Goal: Transaction & Acquisition: Purchase product/service

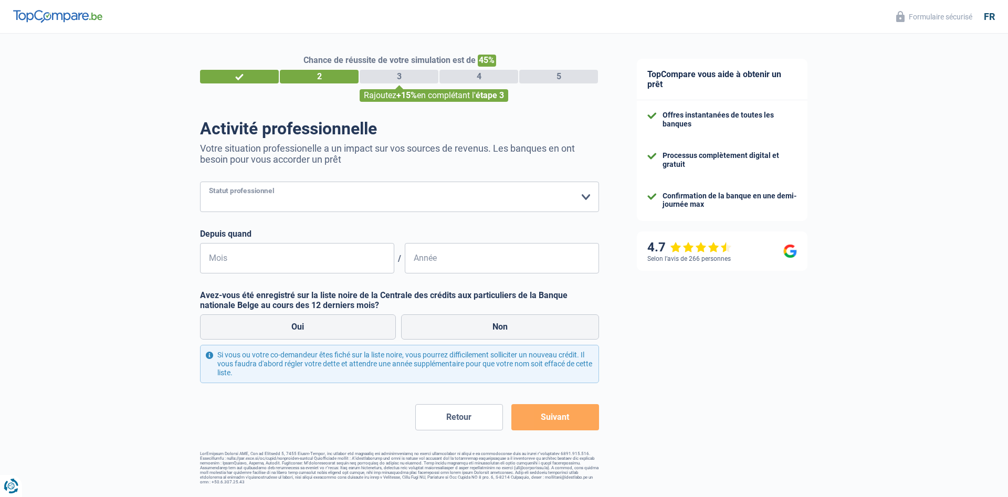
select select "publicEmployee"
click option "Employé public" at bounding box center [0, 0] width 0 height 0
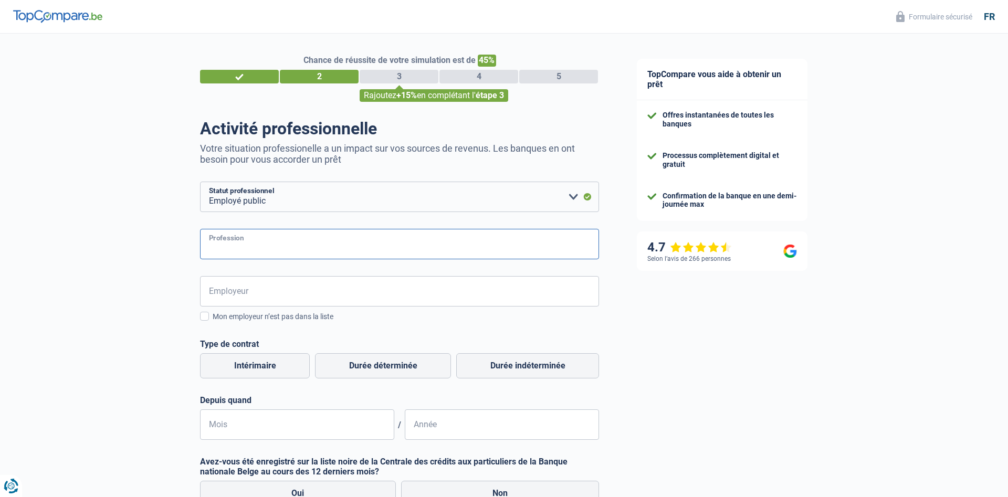
click at [264, 243] on input "Profession" at bounding box center [399, 244] width 399 height 30
type input "aide soignant"
click at [288, 285] on input "Employeur" at bounding box center [399, 291] width 399 height 30
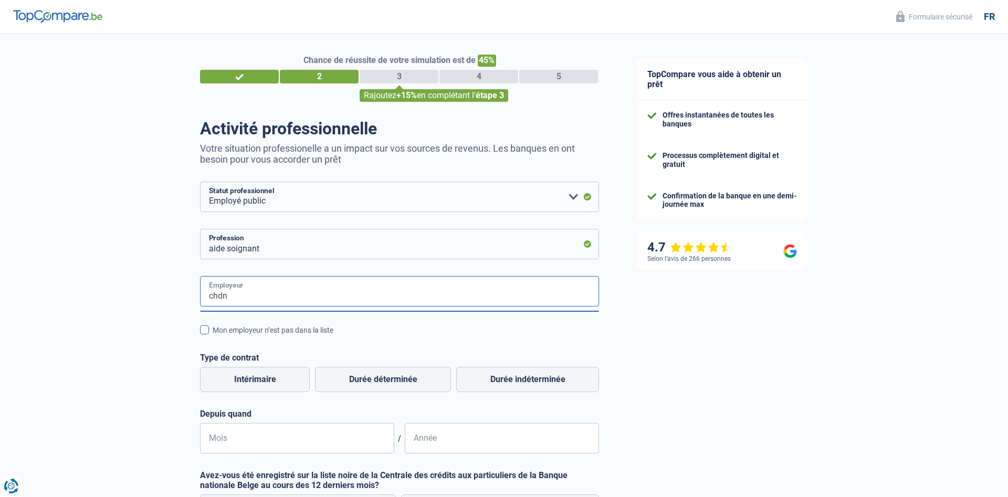
type input "chdn"
click at [206, 330] on span at bounding box center [204, 330] width 9 height 9
click at [213, 336] on input "Mon employeur n’est pas dans la liste" at bounding box center [213, 336] width 0 height 0
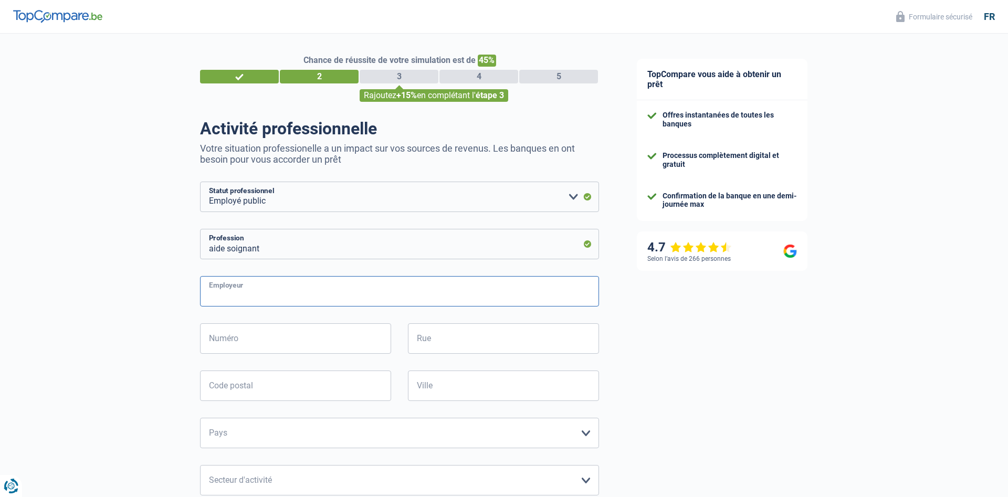
click at [249, 297] on input "Employeur" at bounding box center [399, 291] width 399 height 30
click at [209, 295] on input "Employeur" at bounding box center [399, 291] width 399 height 30
type input "chdn"
click at [285, 347] on input "Numéro" at bounding box center [295, 338] width 191 height 30
click at [463, 333] on input "Rue" at bounding box center [503, 338] width 191 height 30
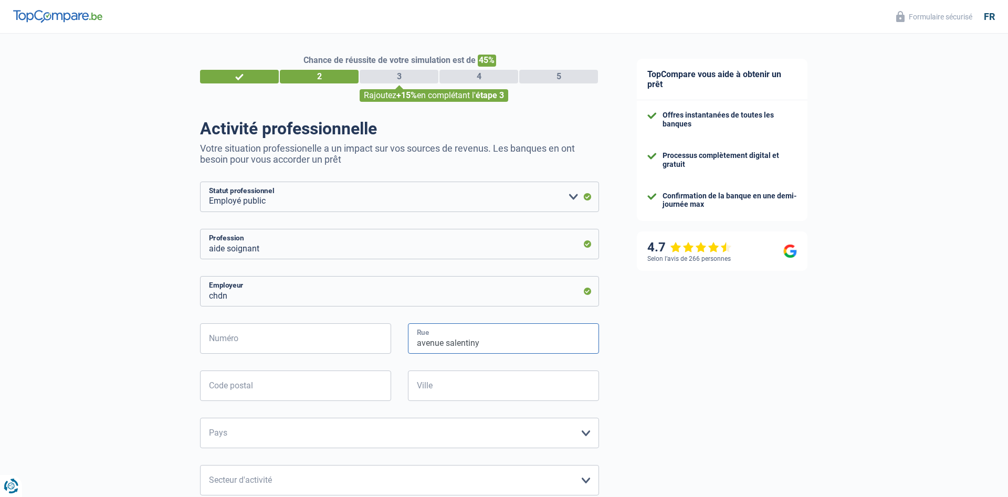
type input "avenue salentiny"
click at [307, 344] on input "Numéro" at bounding box center [295, 338] width 191 height 30
type input "120"
click at [263, 385] on input "Code postal" at bounding box center [295, 386] width 191 height 30
type input "9080"
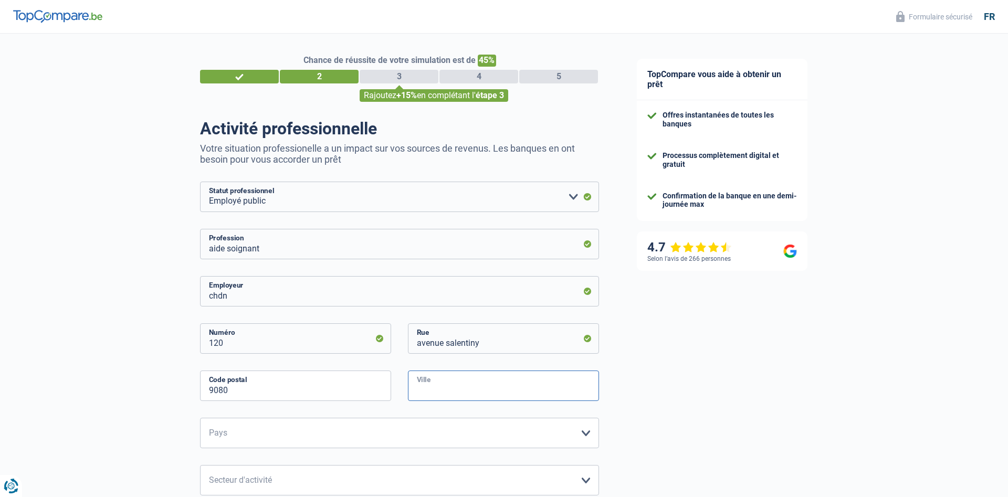
click at [518, 385] on input "Ville" at bounding box center [503, 386] width 191 height 30
type input "ettelbruck"
click at [200, 418] on select "[GEOGRAPHIC_DATA] [GEOGRAPHIC_DATA] [GEOGRAPHIC_DATA] [GEOGRAPHIC_DATA] [GEOGRA…" at bounding box center [399, 433] width 399 height 30
select select "LU"
click option "[GEOGRAPHIC_DATA]" at bounding box center [0, 0] width 0 height 0
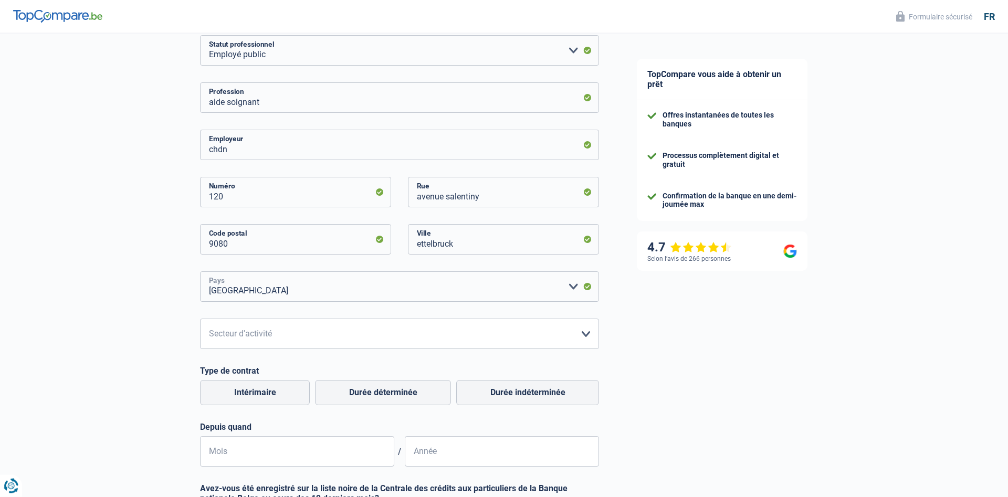
scroll to position [161, 0]
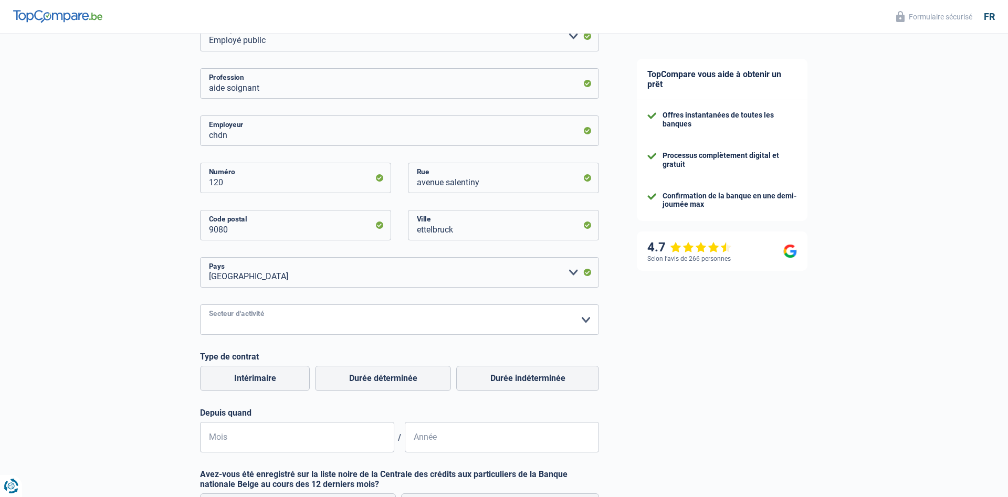
click at [200, 305] on select "Agriculture/Pêche Industrie Horeca Courier/Fitness/Taxi Construction Banques/As…" at bounding box center [399, 320] width 399 height 30
select select "bigCompanies"
click option "Grandes entreprises (+50pers)" at bounding box center [0, 0] width 0 height 0
click at [550, 385] on label "Durée indéterminée" at bounding box center [527, 378] width 143 height 25
click at [550, 385] on input "Durée indéterminée" at bounding box center [527, 378] width 143 height 25
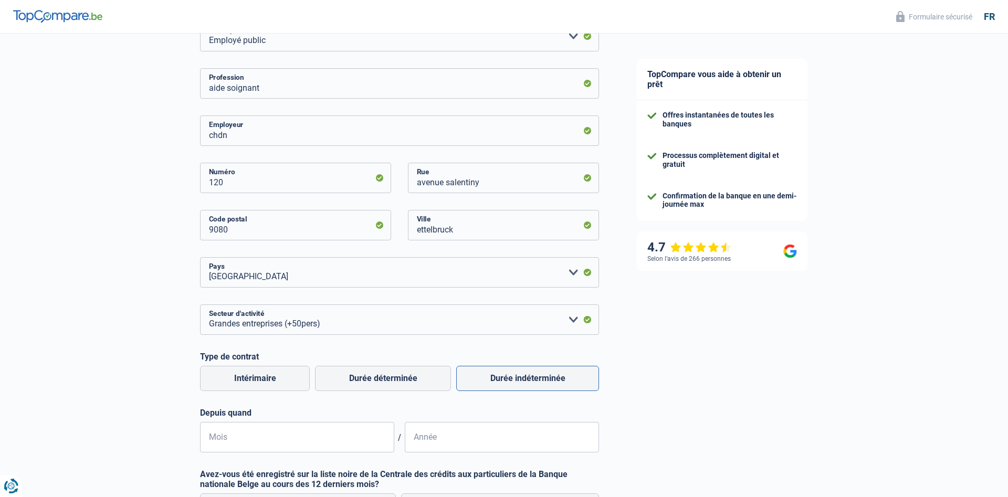
radio input "true"
click at [267, 437] on input "Mois" at bounding box center [297, 437] width 194 height 30
type input "10"
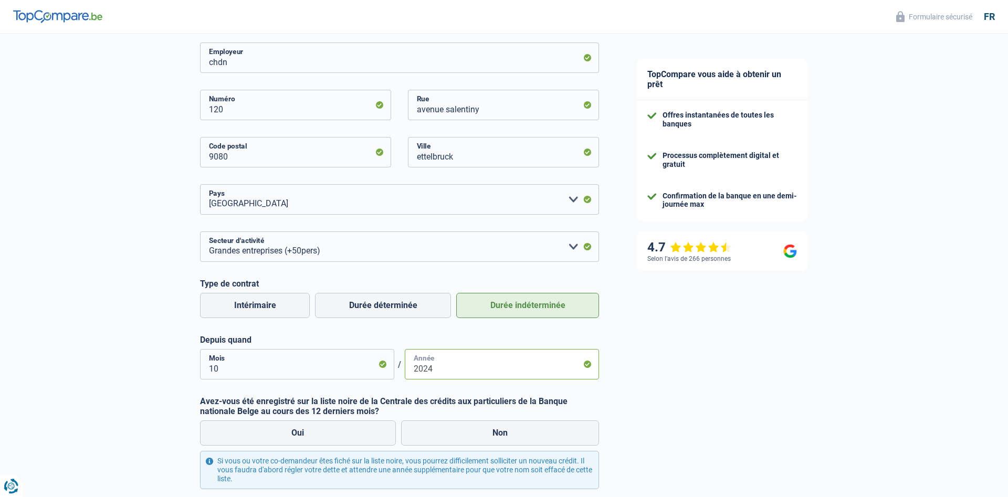
scroll to position [335, 0]
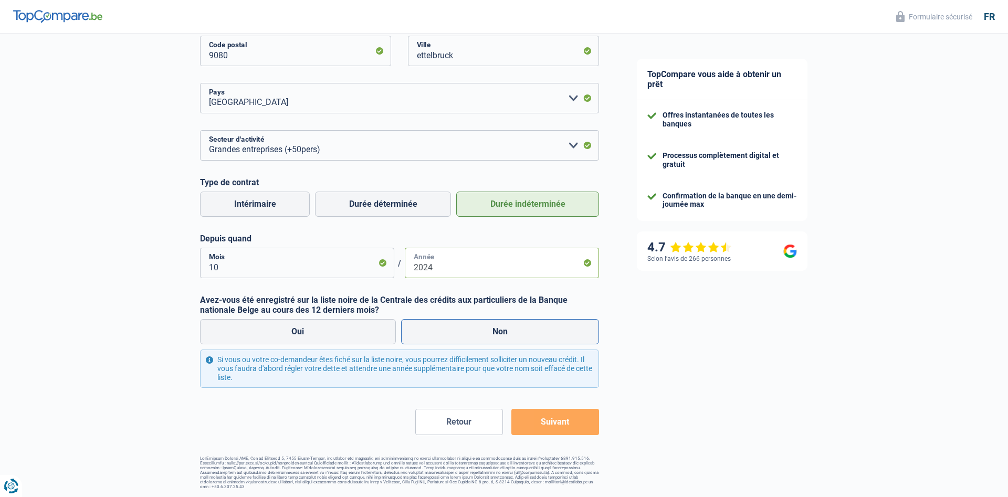
type input "2024"
click at [492, 337] on label "Non" at bounding box center [500, 331] width 198 height 25
click at [492, 337] on input "Non" at bounding box center [500, 331] width 198 height 25
radio input "true"
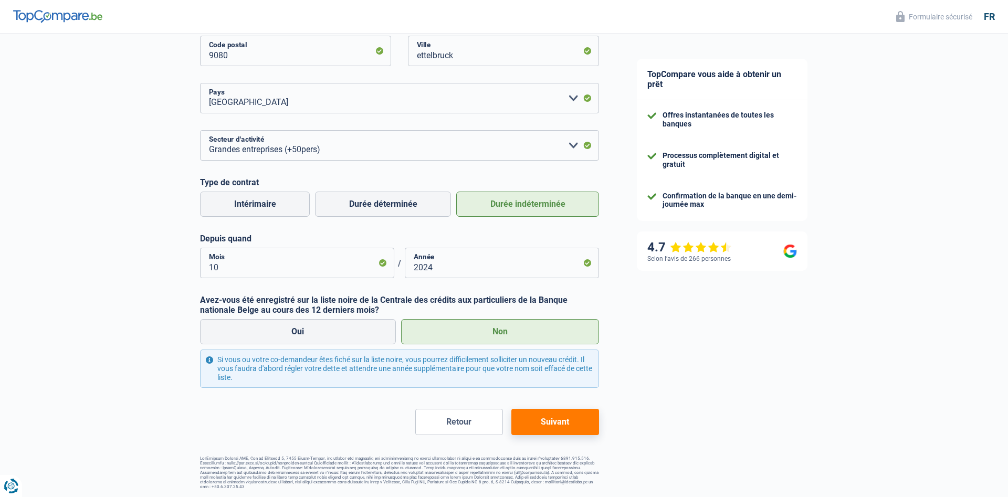
click at [568, 418] on button "Suivant" at bounding box center [555, 422] width 88 height 26
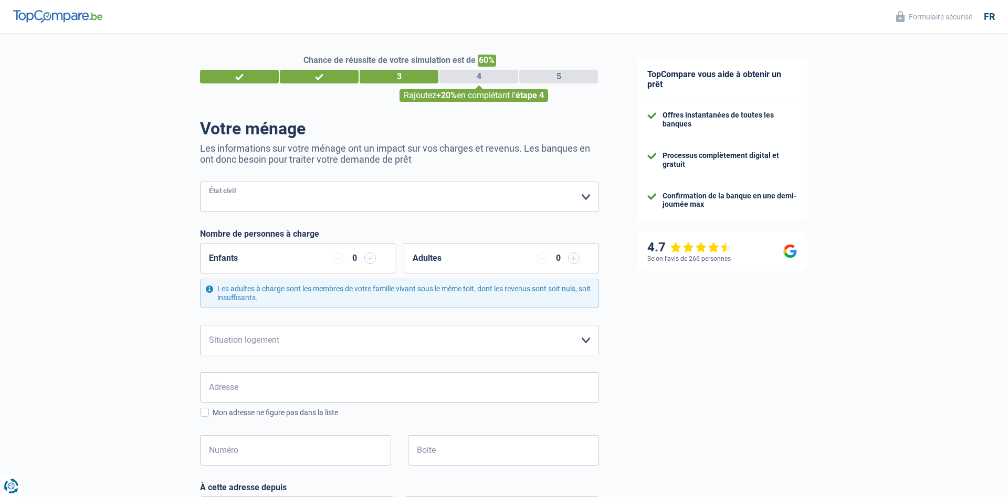
click at [200, 182] on select "[PERSON_NAME](e) Cohabitant(e) légal(e) Divorcé(e) Veuf(ve) Séparé (de fait) Ve…" at bounding box center [399, 197] width 399 height 30
select select "married"
click option "[PERSON_NAME](e)" at bounding box center [0, 0] width 0 height 0
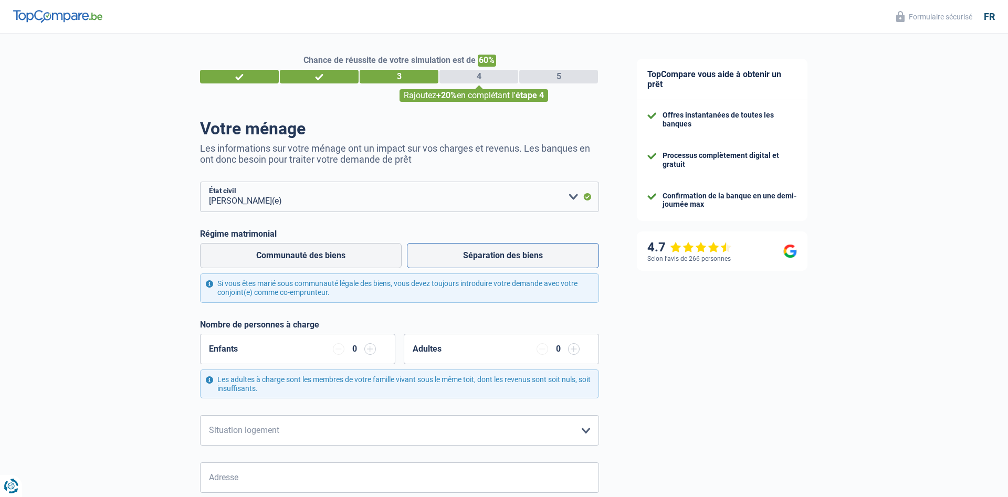
click at [500, 262] on label "Séparation des biens" at bounding box center [503, 255] width 192 height 25
click at [500, 262] on input "Séparation des biens" at bounding box center [503, 255] width 192 height 25
radio input "true"
click at [339, 351] on input "button" at bounding box center [339, 349] width 12 height 12
click at [372, 353] on input "button" at bounding box center [370, 349] width 12 height 12
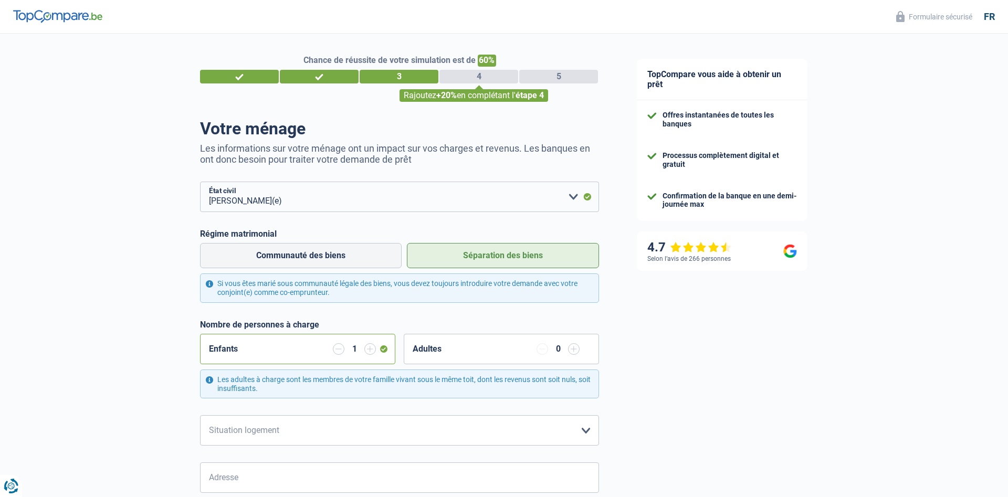
click at [372, 353] on input "button" at bounding box center [370, 349] width 12 height 12
click at [375, 351] on input "button" at bounding box center [370, 349] width 12 height 12
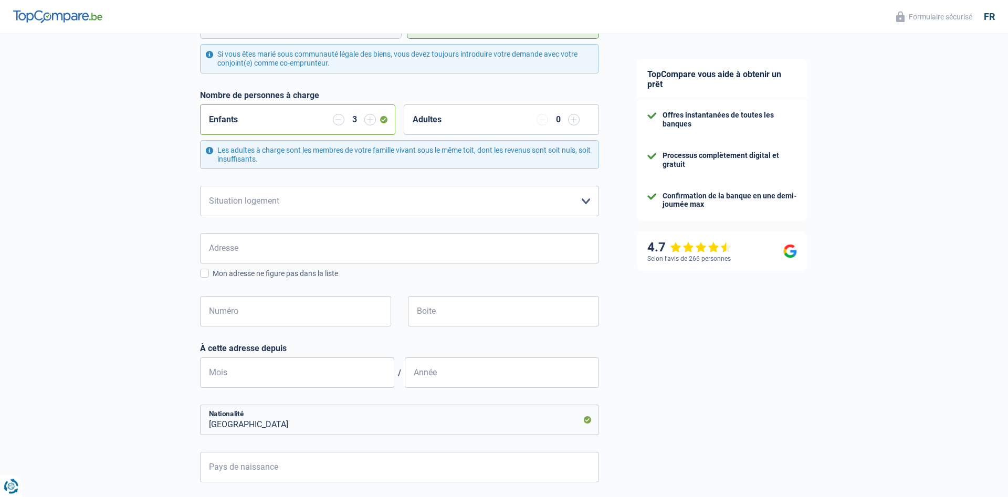
scroll to position [268, 0]
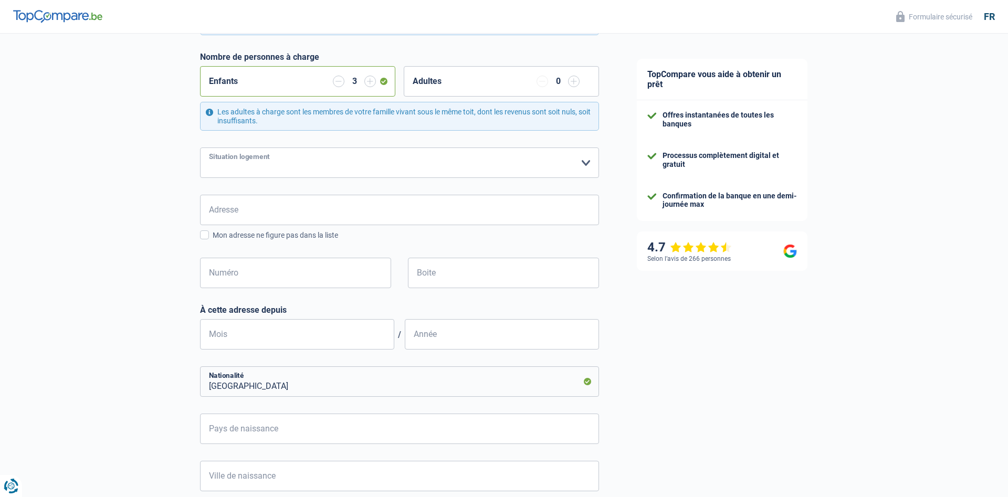
click at [200, 148] on select "Locataire Propriétaire avec prêt hypothécaire Propriétaire sans prêt hypothécai…" at bounding box center [399, 163] width 399 height 30
select select "ownerWithMortgage"
click option "Propriétaire avec prêt hypothécaire" at bounding box center [0, 0] width 0 height 0
click at [270, 210] on input "Adresse" at bounding box center [399, 210] width 399 height 30
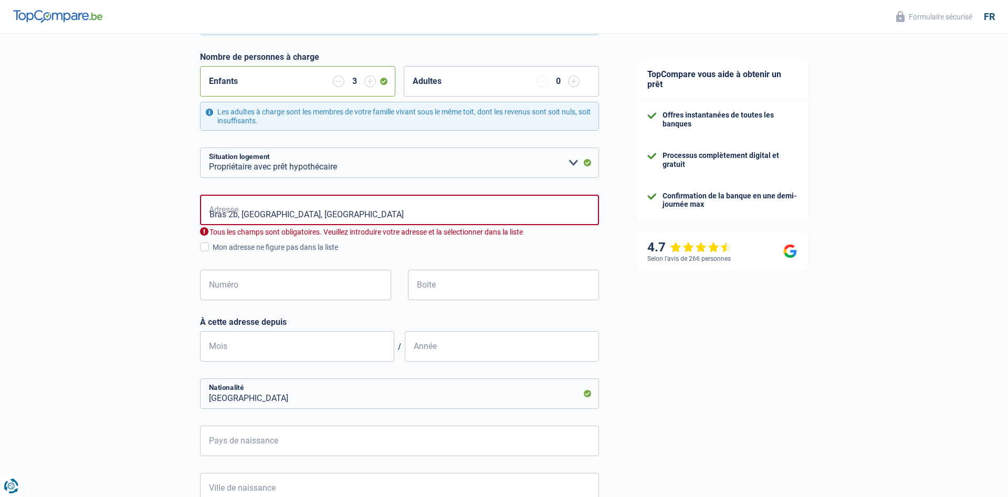
type input "Bras, 6600, [GEOGRAPHIC_DATA], [GEOGRAPHIC_DATA]"
type input "2"
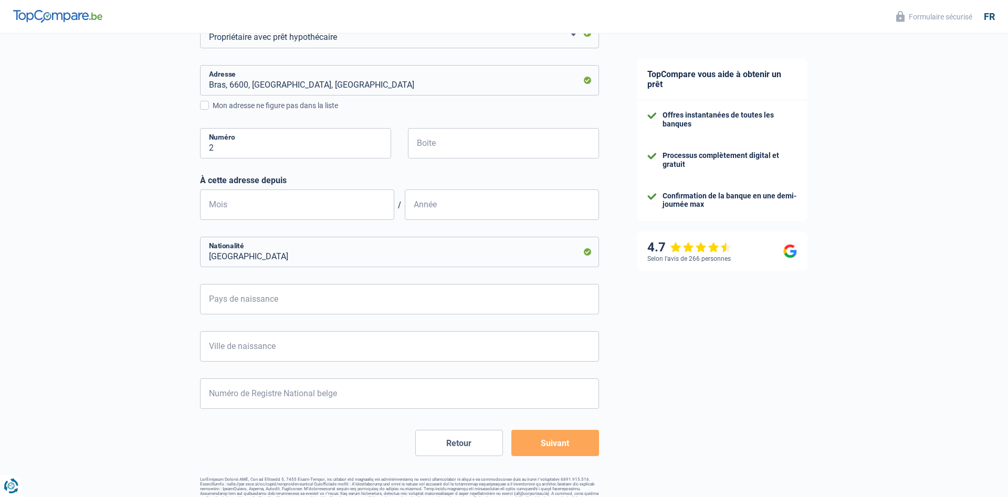
scroll to position [418, 0]
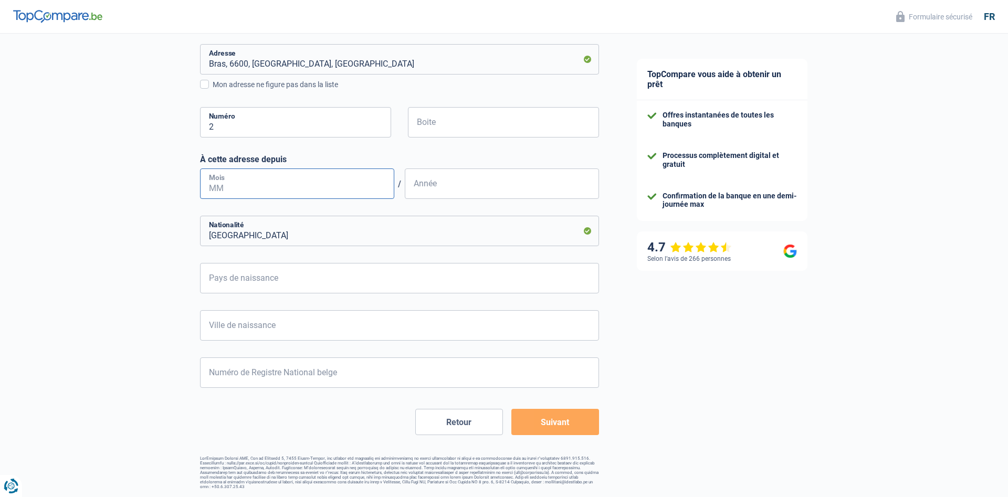
click at [232, 182] on input "Mois" at bounding box center [297, 184] width 194 height 30
type input "10"
type input "2010"
click at [297, 287] on input "Pays de naissance" at bounding box center [399, 278] width 399 height 30
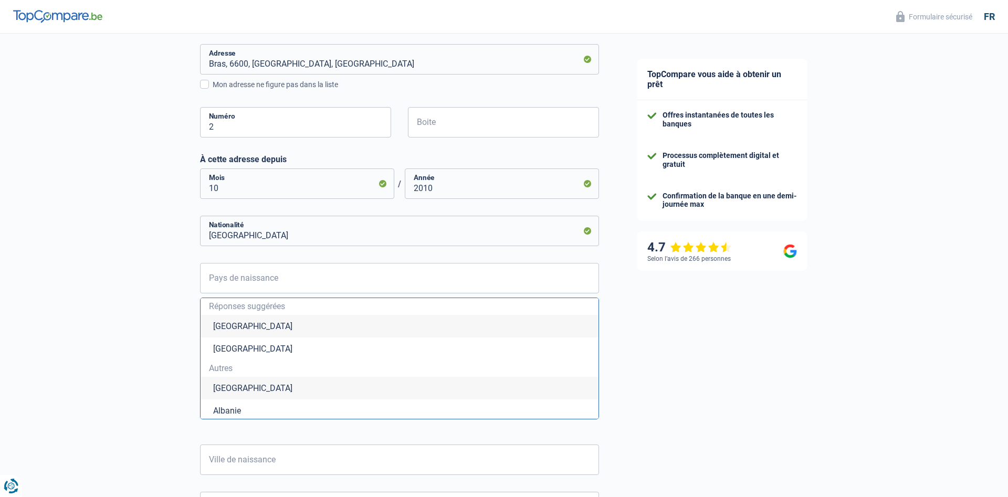
click at [218, 322] on li "[GEOGRAPHIC_DATA]" at bounding box center [400, 326] width 398 height 23
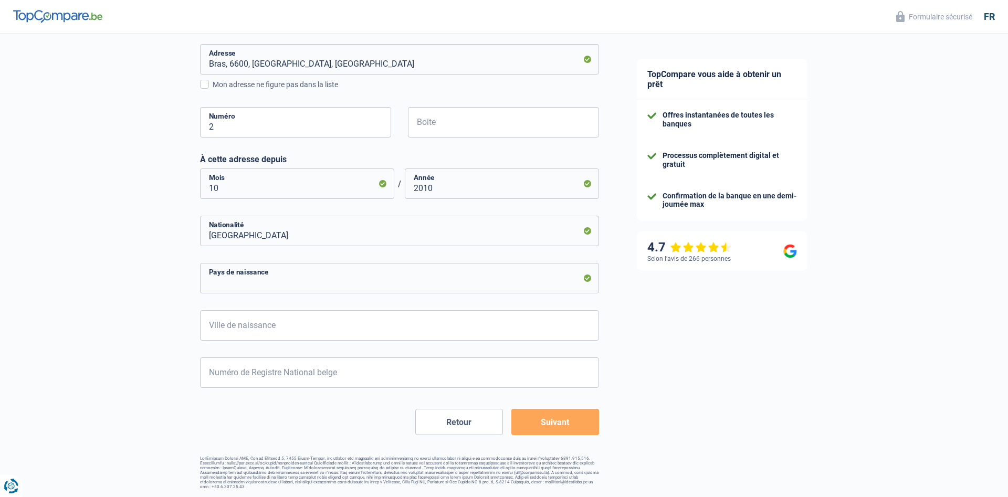
type input "[GEOGRAPHIC_DATA]"
click at [248, 329] on input "Ville de naissance" at bounding box center [399, 325] width 399 height 30
type input "marche-en-famenne"
click at [328, 376] on input "Numéro de Registre National belge" at bounding box center [399, 373] width 399 height 30
click at [258, 369] on input "Numéro de Registre National belge" at bounding box center [399, 373] width 399 height 30
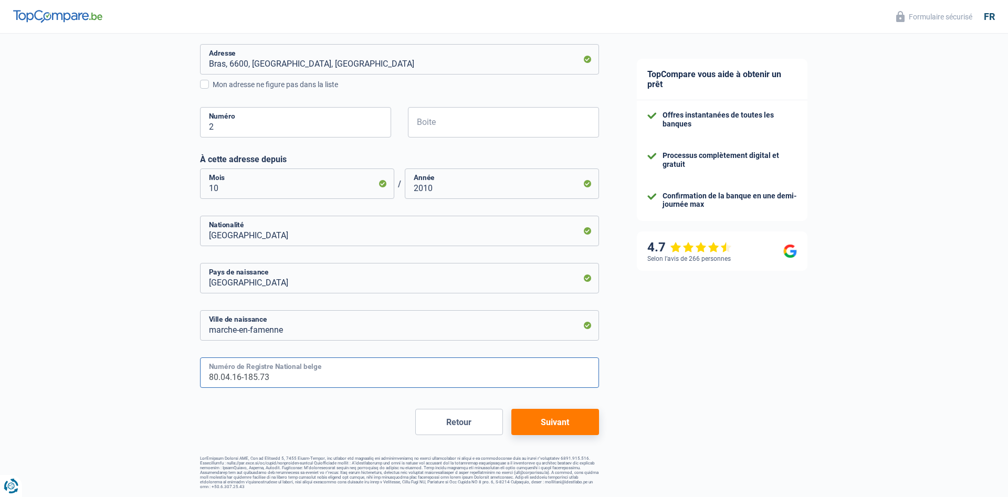
type input "80.04.16-185.73"
click at [575, 425] on button "Suivant" at bounding box center [555, 422] width 88 height 26
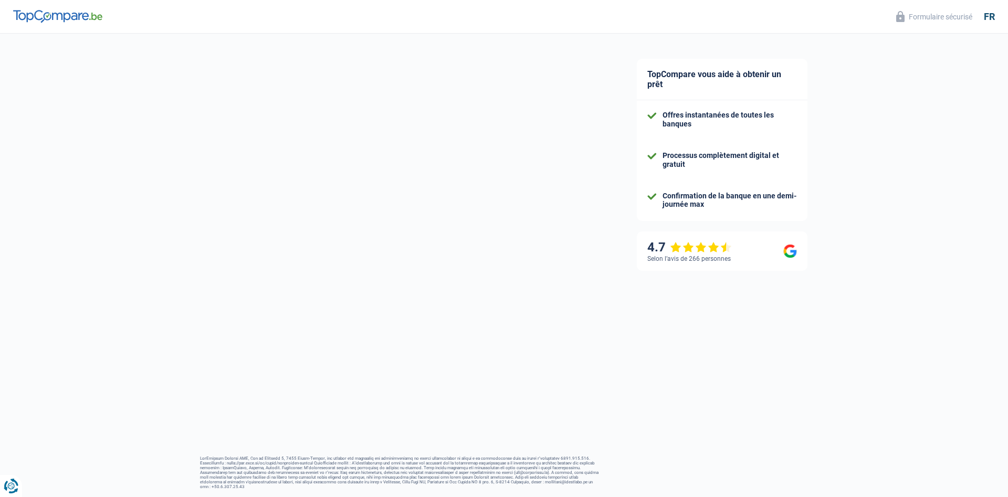
select select "familyAllowances"
select select "netSalary"
select select "mealVouchers"
select select "mortgage"
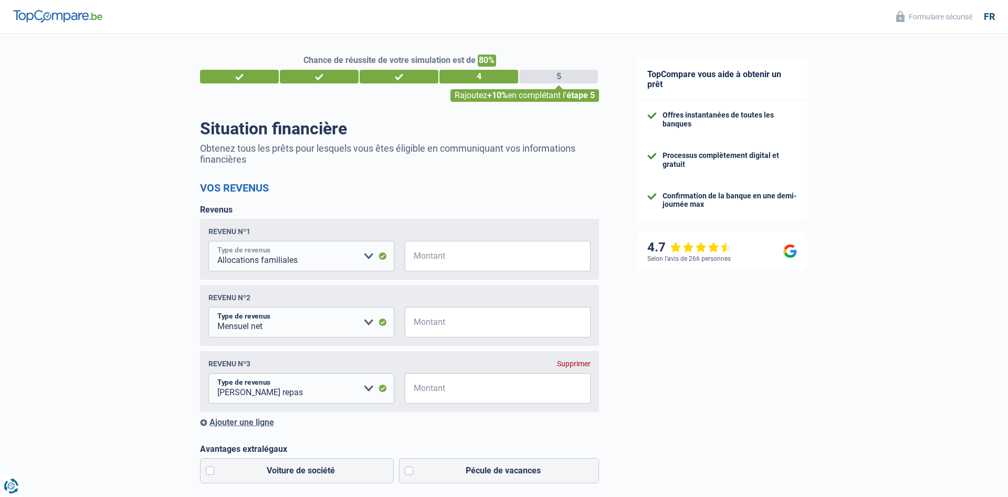
click at [208, 241] on select "Allocation d'handicap Allocations chômage Allocations familiales Chèques repas …" at bounding box center [301, 256] width 186 height 30
select select "netSalary"
click option "Mensuel net" at bounding box center [0, 0] width 0 height 0
click at [432, 256] on input "Montant" at bounding box center [504, 256] width 173 height 30
type input "2.230"
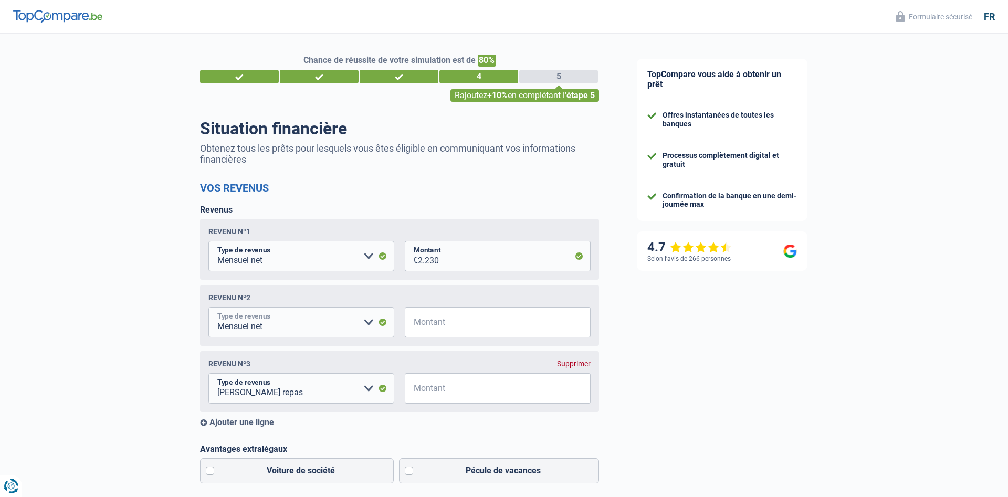
click at [208, 307] on select "Allocation d'handicap Allocations chômage Allocations familiales Chèques repas …" at bounding box center [301, 322] width 186 height 30
click option "Mensuel net" at bounding box center [0, 0] width 0 height 0
click at [444, 318] on input "Montant" at bounding box center [504, 322] width 173 height 30
type input "2.200"
click at [208, 373] on select "Allocation d'handicap Allocations chômage Allocations familiales Chèques repas …" at bounding box center [301, 388] width 186 height 30
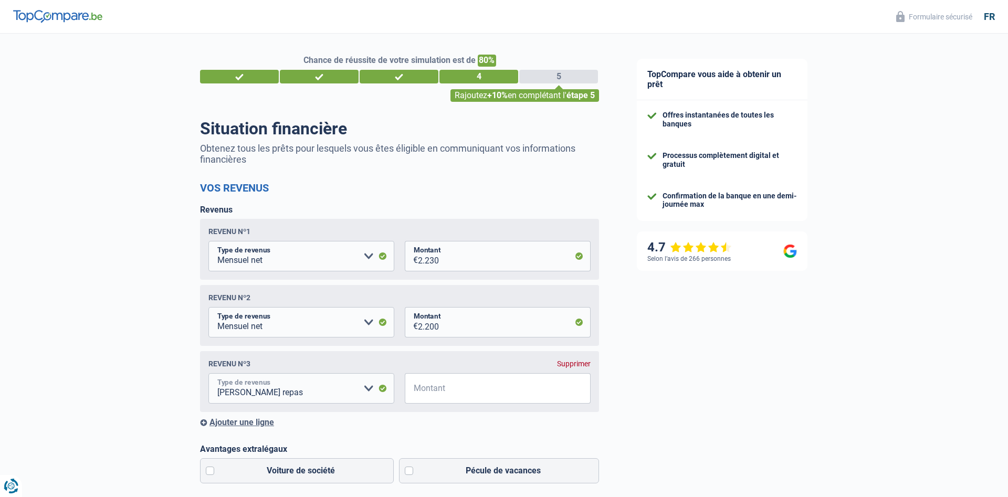
click at [208, 373] on select "Allocation d'handicap Allocations chômage Allocations familiales Chèques repas …" at bounding box center [301, 388] width 186 height 30
select select "familyAllowances"
click option "Allocations familiales" at bounding box center [0, 0] width 0 height 0
click at [444, 386] on input "Montant" at bounding box center [504, 388] width 173 height 30
type input "1.038"
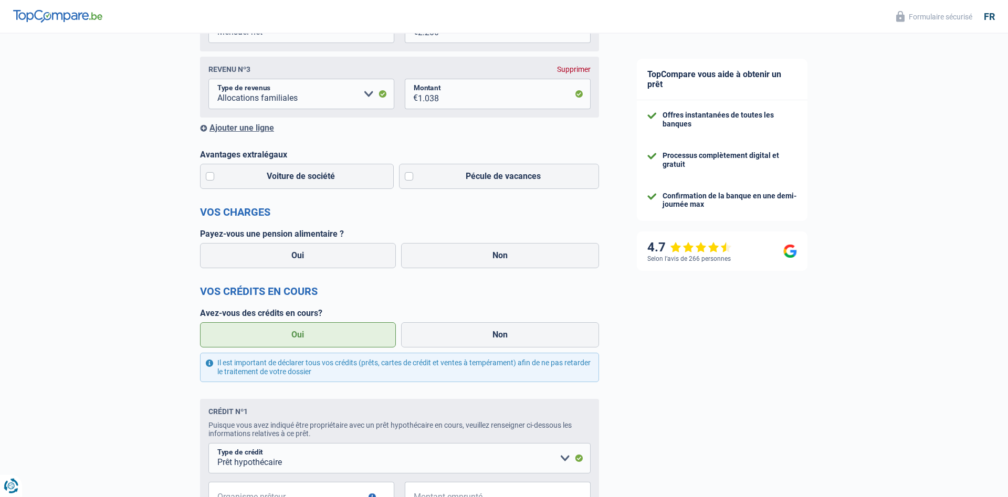
scroll to position [321, 0]
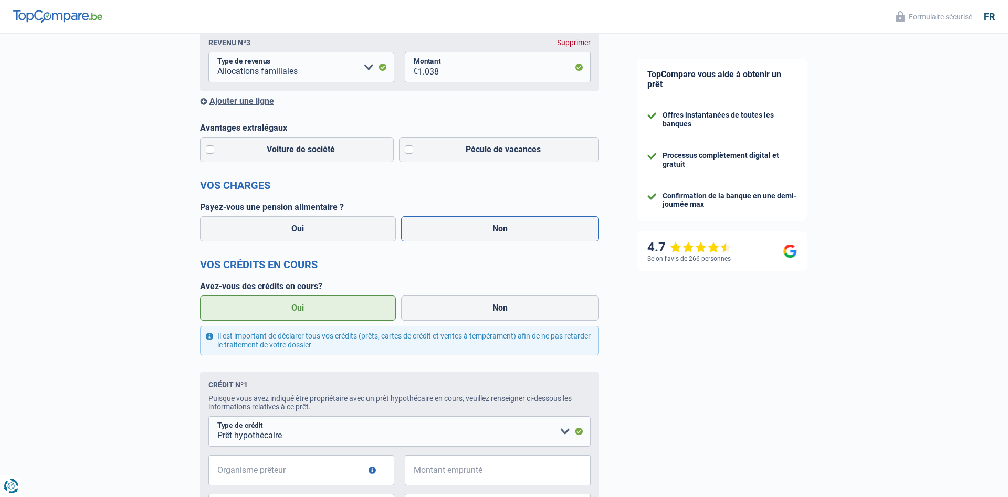
click at [492, 224] on label "Non" at bounding box center [500, 228] width 198 height 25
click at [492, 224] on input "Non" at bounding box center [500, 228] width 198 height 25
radio input "true"
click at [406, 151] on label "Pécule de vacances" at bounding box center [499, 149] width 201 height 25
click at [406, 151] on input "Pécule de vacances" at bounding box center [499, 149] width 201 height 25
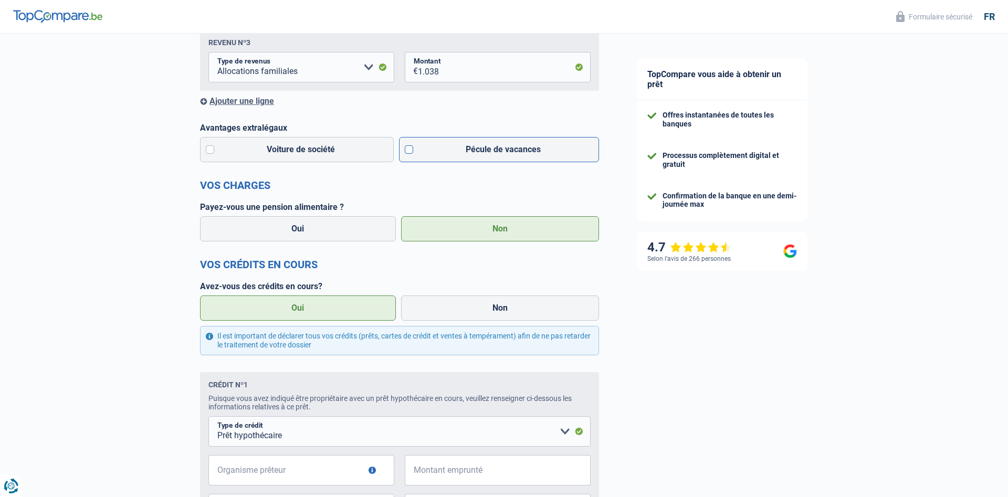
checkbox input "true"
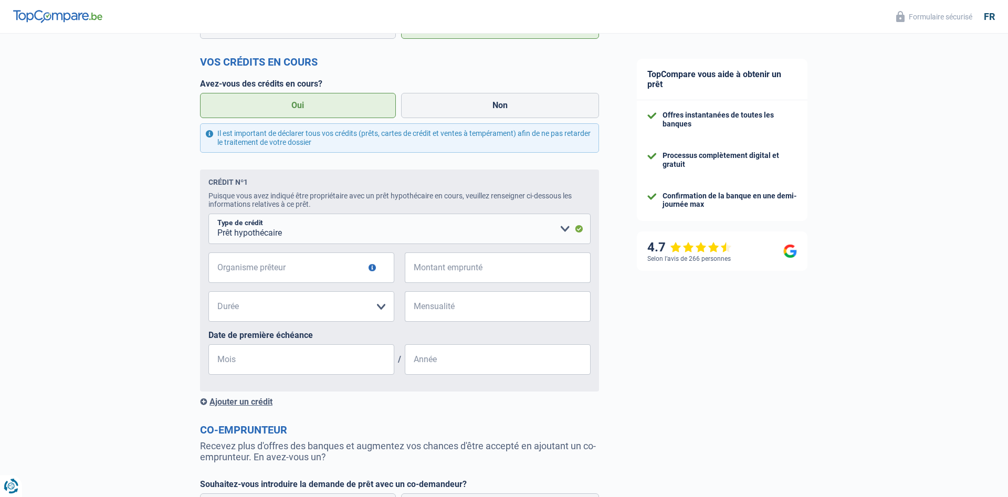
scroll to position [498, 0]
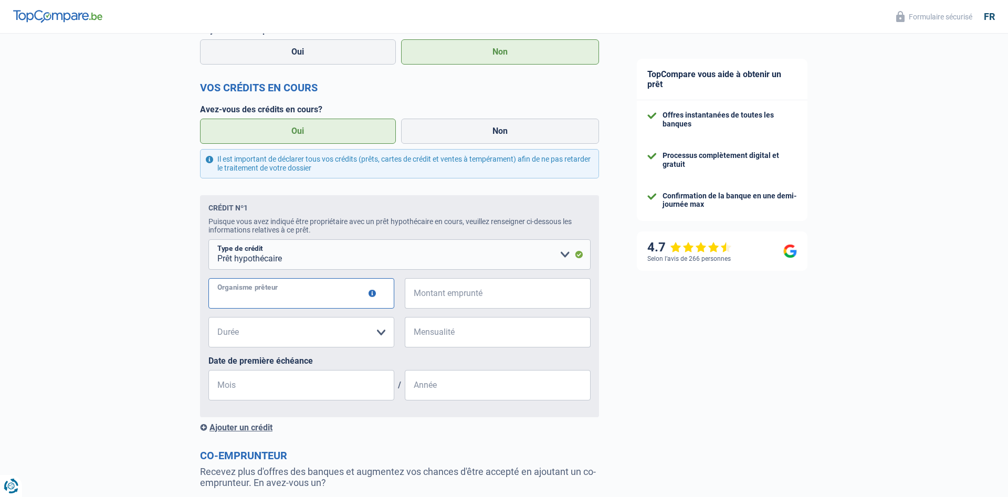
click at [307, 296] on input "Organisme prêteur" at bounding box center [301, 293] width 186 height 30
type input "cbc"
click at [510, 302] on input "Montant emprunté" at bounding box center [504, 293] width 173 height 30
type input "224.441"
click at [208, 317] on select "120 mois 180 mois 240 mois 300 mois 360 mois 420 mois Veuillez sélectionner une…" at bounding box center [301, 332] width 186 height 30
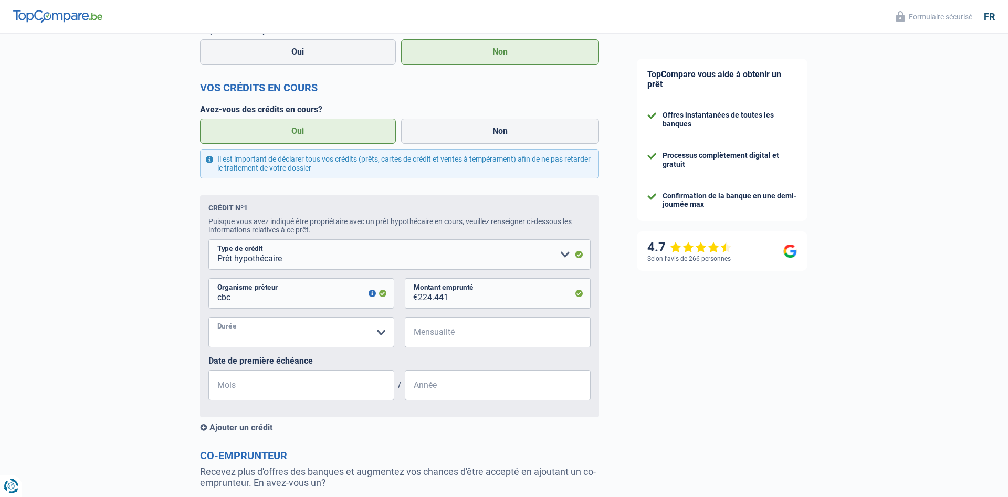
select select "360"
click option "360 mois" at bounding box center [0, 0] width 0 height 0
click at [472, 331] on input "Mensualité" at bounding box center [504, 332] width 173 height 30
type input "9"
type input "920"
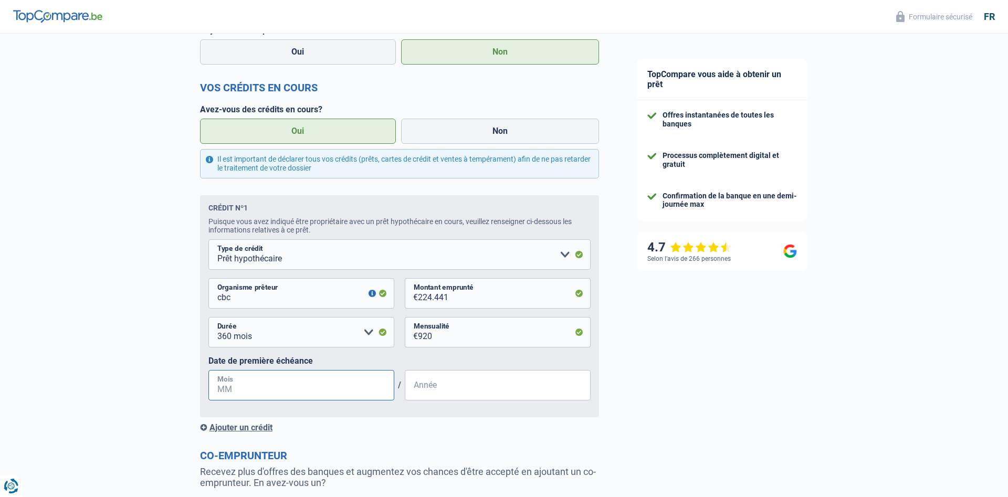
click at [337, 392] on input "Mois" at bounding box center [301, 385] width 186 height 30
click at [287, 392] on input "02" at bounding box center [301, 385] width 186 height 30
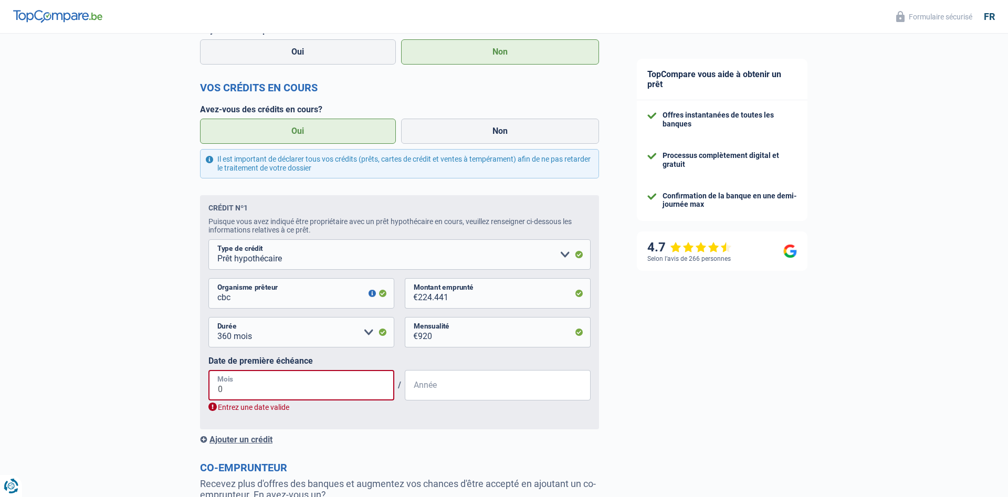
type input "01"
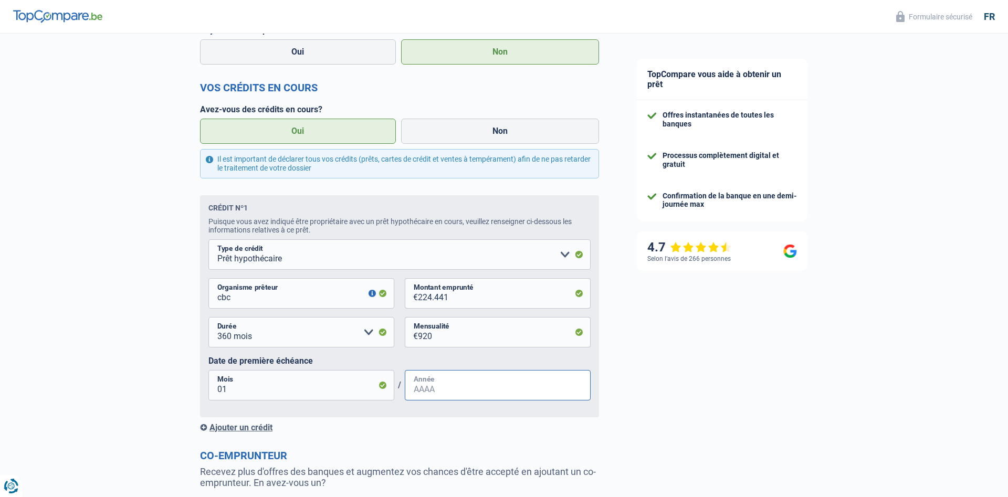
click at [483, 384] on input "Année" at bounding box center [498, 385] width 186 height 30
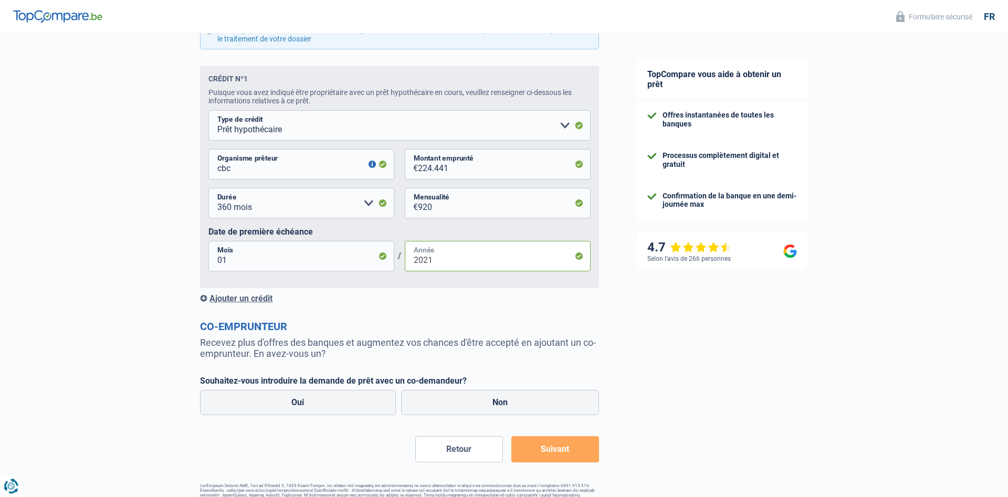
scroll to position [659, 0]
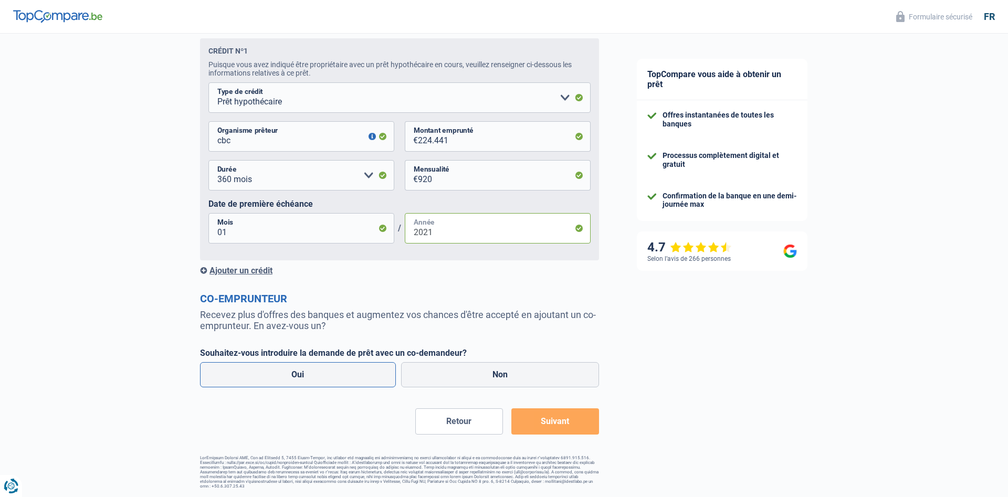
type input "2021"
drag, startPoint x: 300, startPoint y: 374, endPoint x: 310, endPoint y: 394, distance: 22.1
click at [299, 374] on label "Oui" at bounding box center [298, 374] width 196 height 25
click at [299, 374] on input "Oui" at bounding box center [298, 374] width 196 height 25
radio input "true"
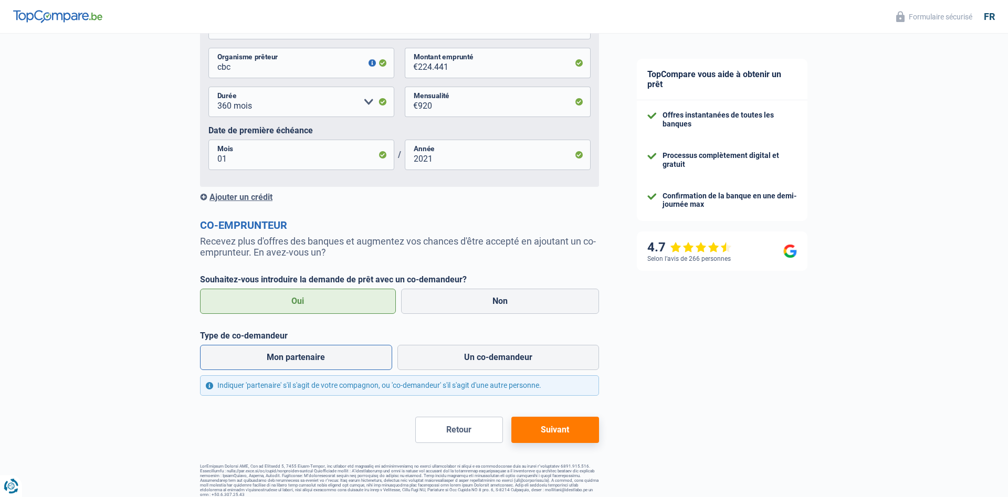
scroll to position [741, 0]
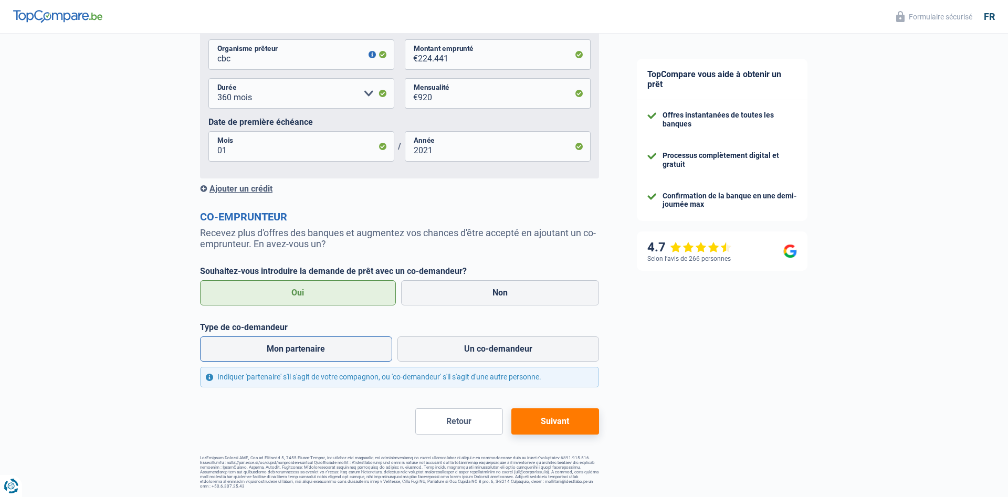
drag, startPoint x: 314, startPoint y: 351, endPoint x: 302, endPoint y: 350, distance: 12.2
click at [305, 350] on label "Mon partenaire" at bounding box center [296, 349] width 192 height 25
click at [270, 353] on label "Mon partenaire" at bounding box center [296, 349] width 192 height 25
click at [270, 353] on input "Mon partenaire" at bounding box center [296, 349] width 192 height 25
radio input "true"
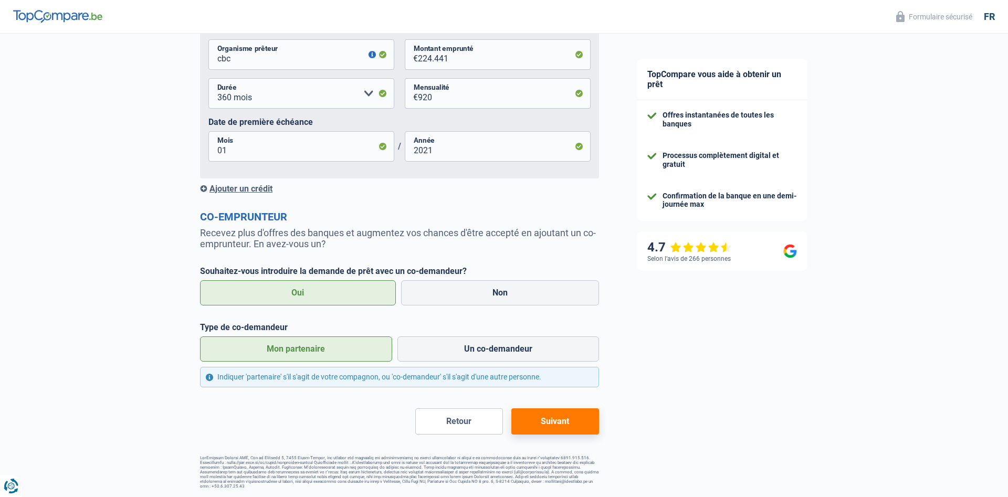
click at [560, 425] on button "Suivant" at bounding box center [555, 421] width 88 height 26
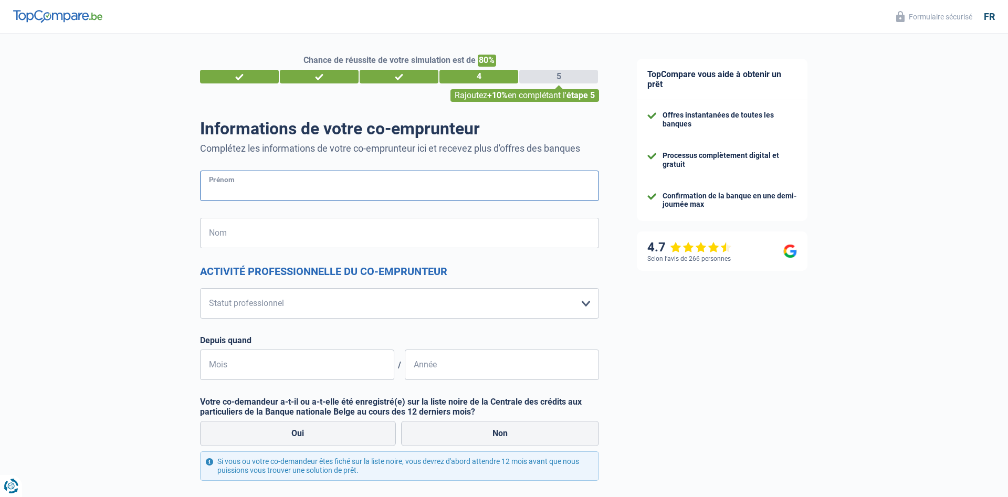
click at [246, 187] on input "Prénom" at bounding box center [399, 186] width 399 height 30
type input "aurelie"
type input "jacoby"
click at [200, 288] on select "Ouvrier Employé privé Employé public Invalide Indépendant Pensionné Chômeur Mut…" at bounding box center [399, 303] width 399 height 30
select select "privateEmployee"
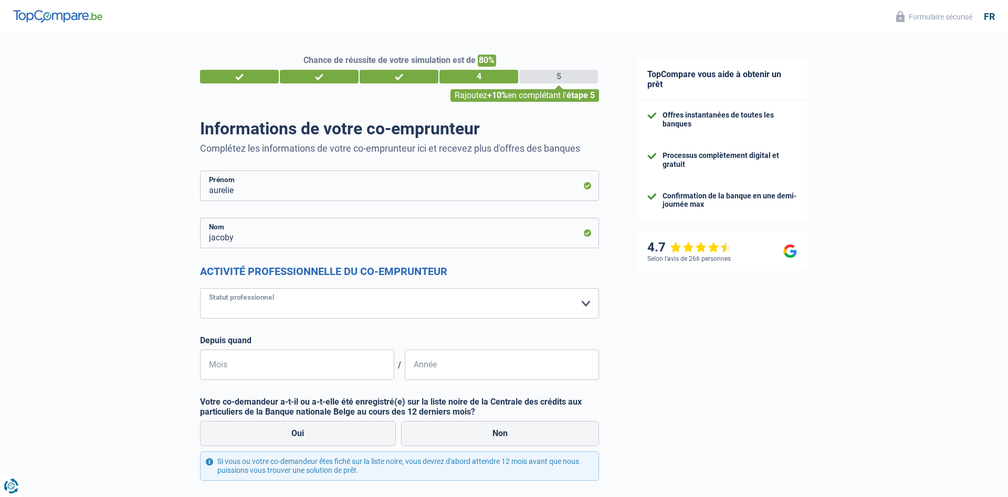
click option "Employé privé" at bounding box center [0, 0] width 0 height 0
select select "netSalary"
select select "mealVouchers"
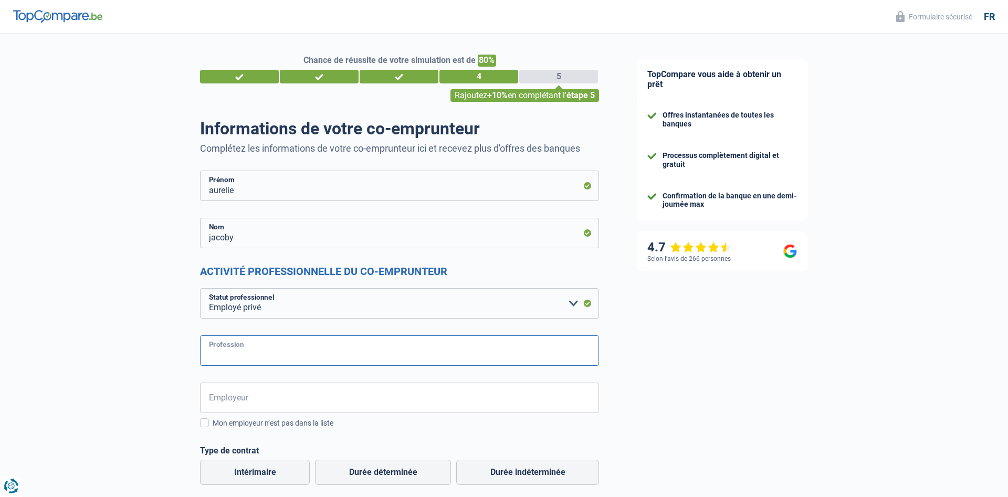
click at [370, 353] on input "Profession" at bounding box center [399, 350] width 399 height 30
type input "puericultrice"
click at [385, 406] on input "Employeur" at bounding box center [399, 398] width 399 height 30
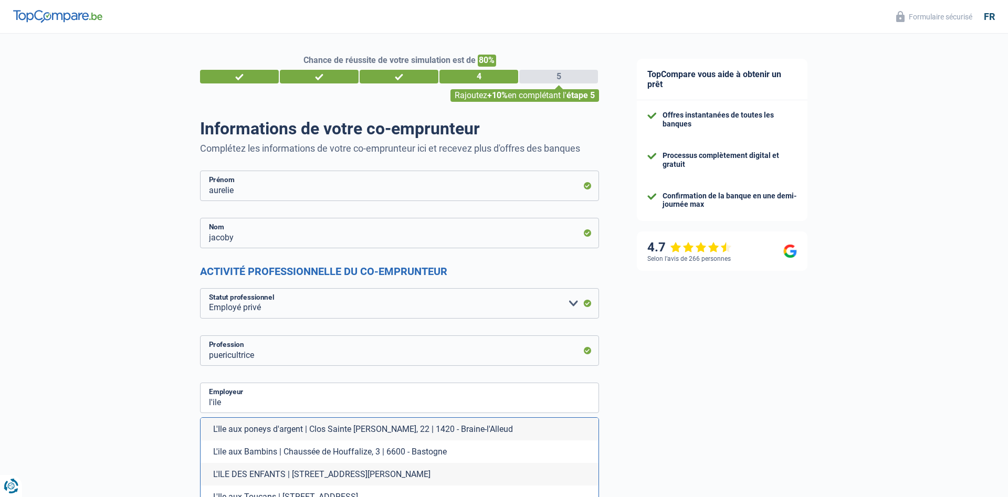
click at [363, 451] on li "L'ile aux Bambins | Chaussée de Houffalize, 3 | 6600 - Bastogne" at bounding box center [400, 452] width 398 height 23
type input "L'ile aux Bambins | Chaussée de Houffalize, 3 | 6600 - Bastogne"
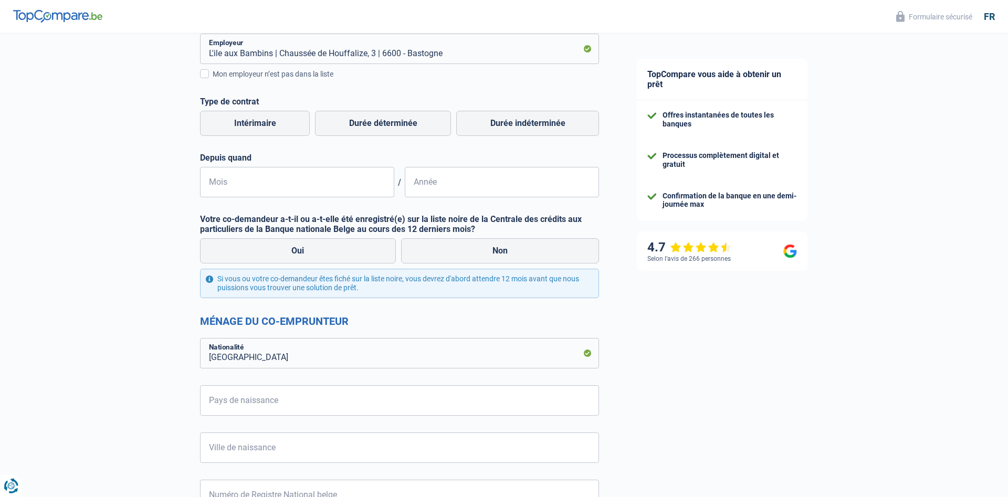
scroll to position [375, 0]
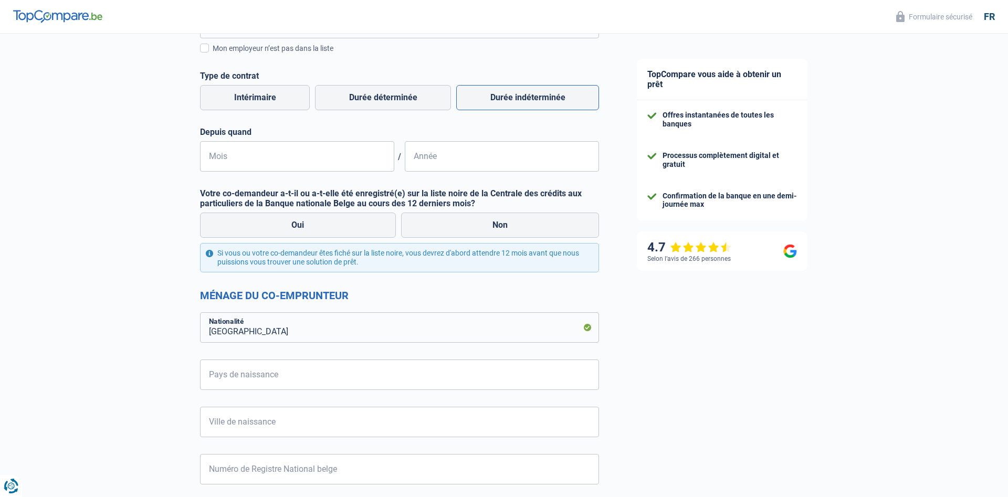
click at [568, 99] on label "Durée indéterminée" at bounding box center [527, 97] width 143 height 25
click at [568, 99] on input "Durée indéterminée" at bounding box center [527, 97] width 143 height 25
radio input "true"
click at [254, 370] on input "Pays de naissance" at bounding box center [399, 375] width 399 height 30
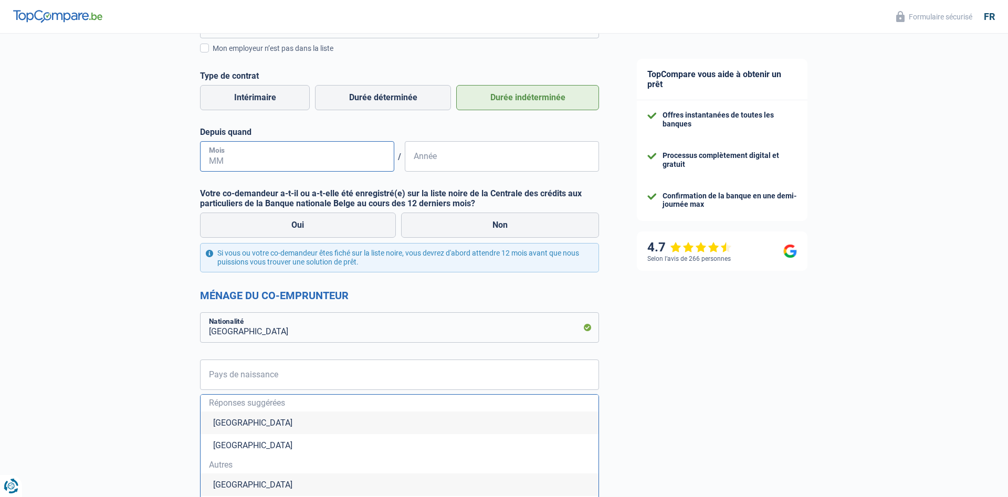
click at [276, 155] on input "Mois" at bounding box center [297, 156] width 194 height 30
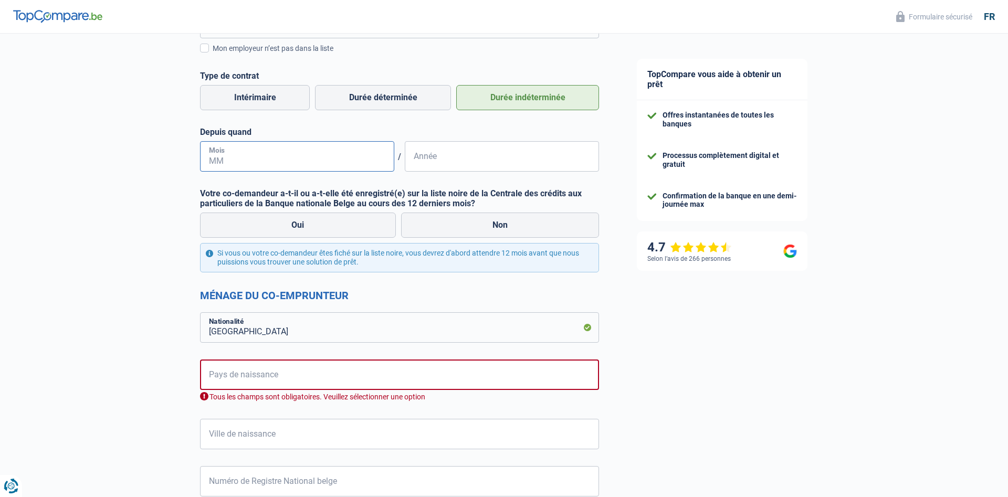
click at [319, 166] on input "Mois" at bounding box center [297, 156] width 194 height 30
type input "09"
type input "2007"
click at [491, 222] on label "Non" at bounding box center [500, 225] width 198 height 25
click at [491, 222] on input "Non" at bounding box center [500, 225] width 198 height 25
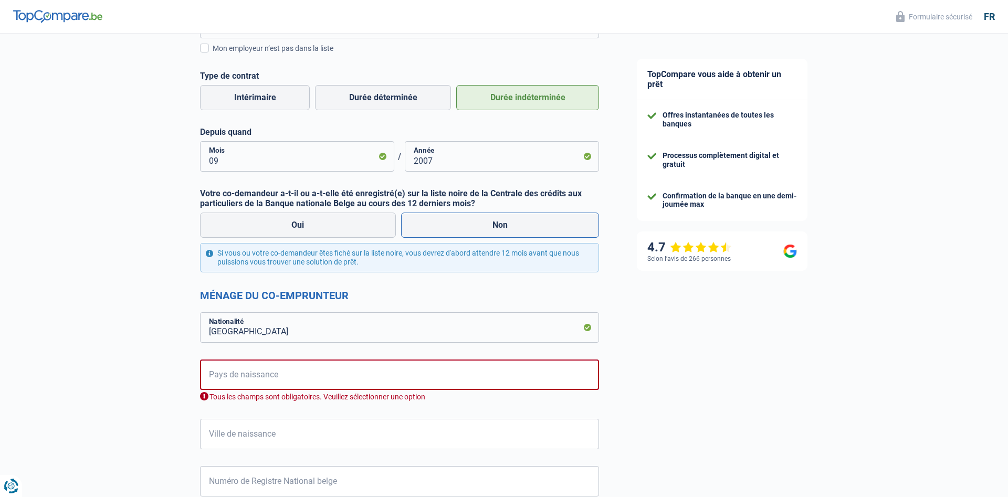
radio input "true"
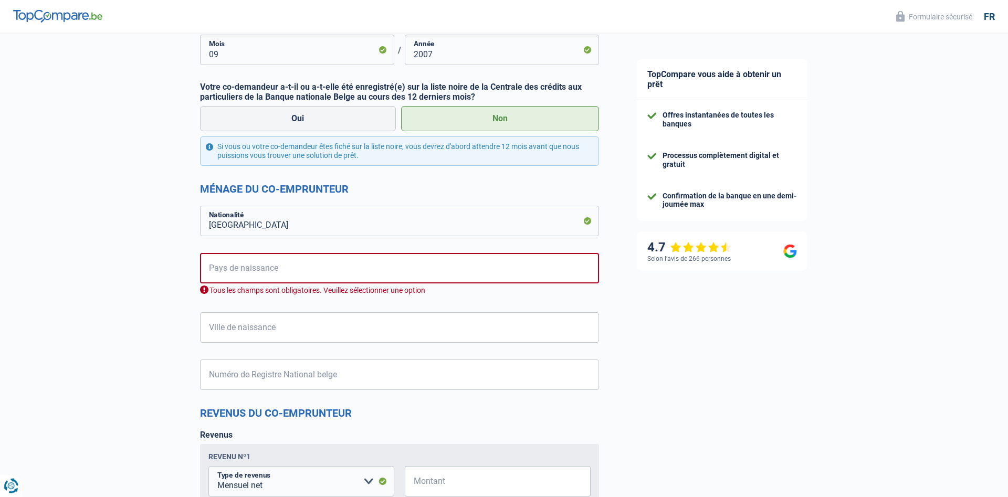
scroll to position [482, 0]
click at [274, 268] on input "Pays de naissance" at bounding box center [399, 268] width 399 height 30
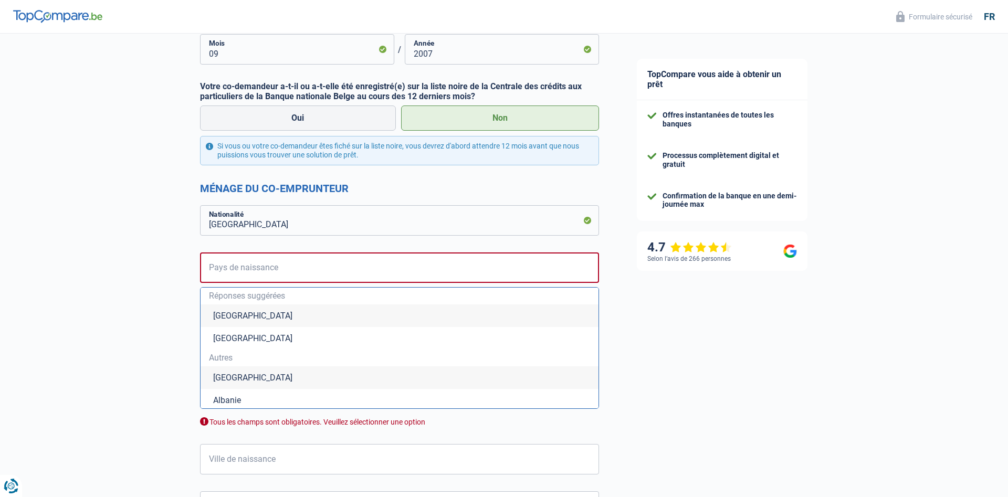
click at [235, 317] on li "[GEOGRAPHIC_DATA]" at bounding box center [400, 316] width 398 height 23
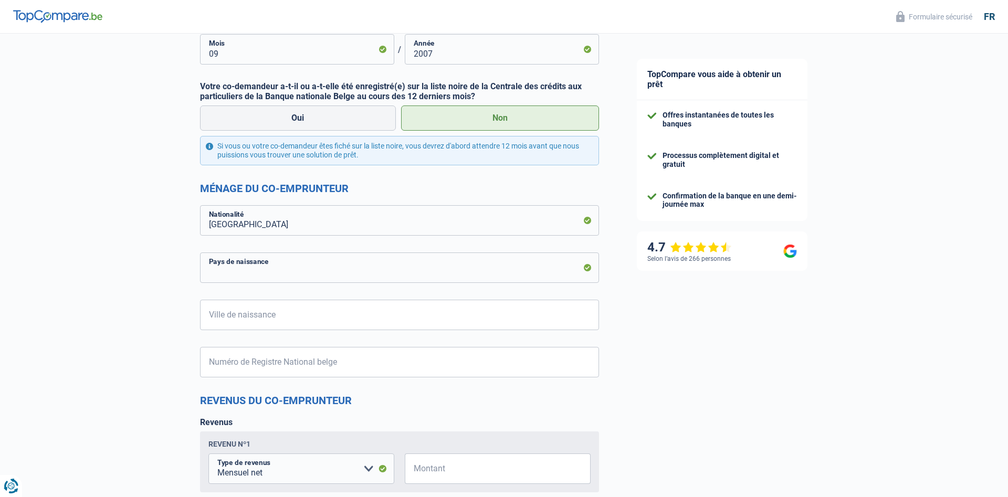
type input "[GEOGRAPHIC_DATA]"
click at [121, 307] on div "Chance de réussite de votre simulation est de 80% 1 2 3 4 5 Rajoutez +10% en co…" at bounding box center [309, 209] width 618 height 1325
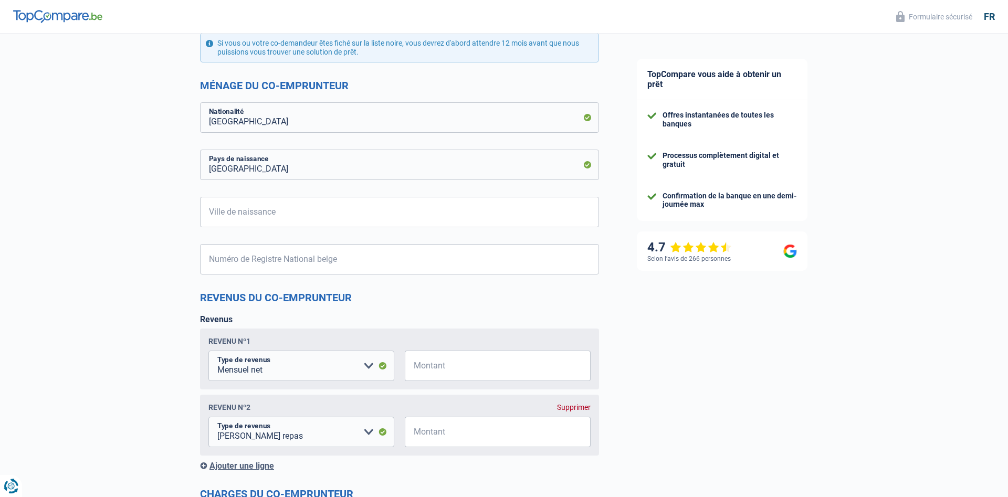
scroll to position [589, 0]
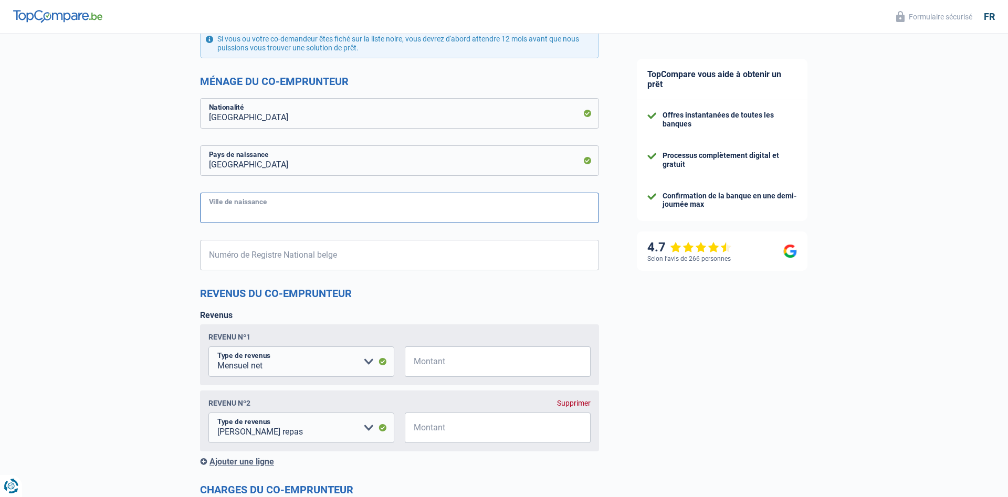
click at [245, 207] on input "Ville de naissance" at bounding box center [399, 208] width 399 height 30
type input "bastogne"
click at [314, 264] on input "Numéro de Registre National belge" at bounding box center [399, 255] width 399 height 30
click at [335, 264] on input "Numéro de Registre National belge" at bounding box center [399, 255] width 399 height 30
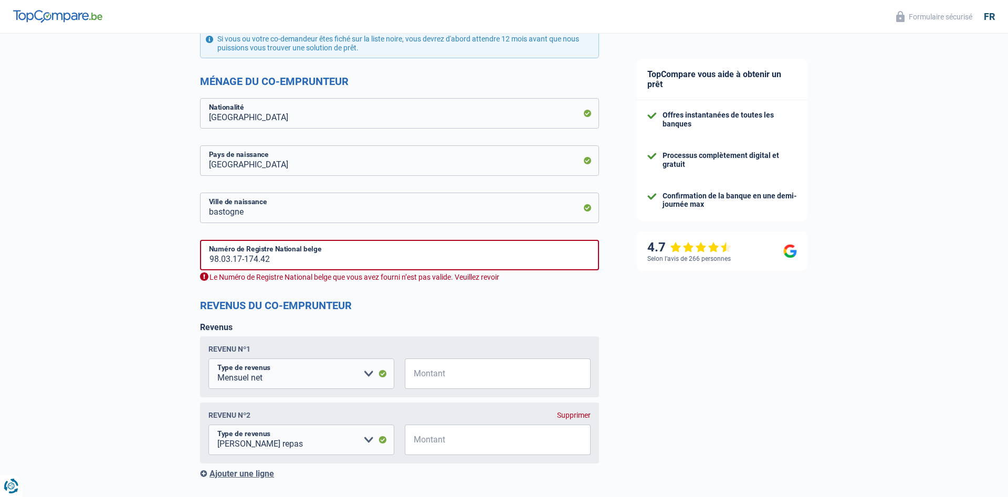
click at [98, 396] on div "Chance de réussite de votre simulation est de 80% 1 2 3 4 5 Rajoutez +10% en co…" at bounding box center [309, 108] width 618 height 1337
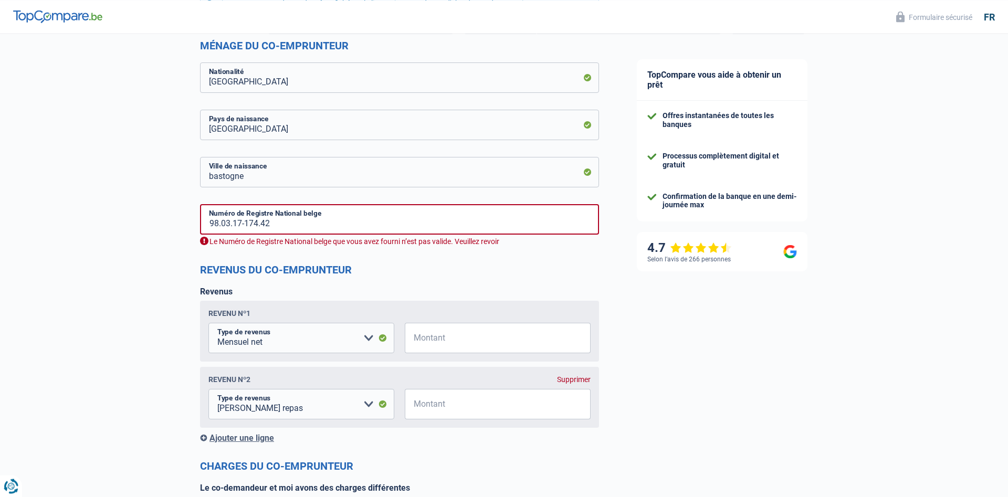
scroll to position [643, 0]
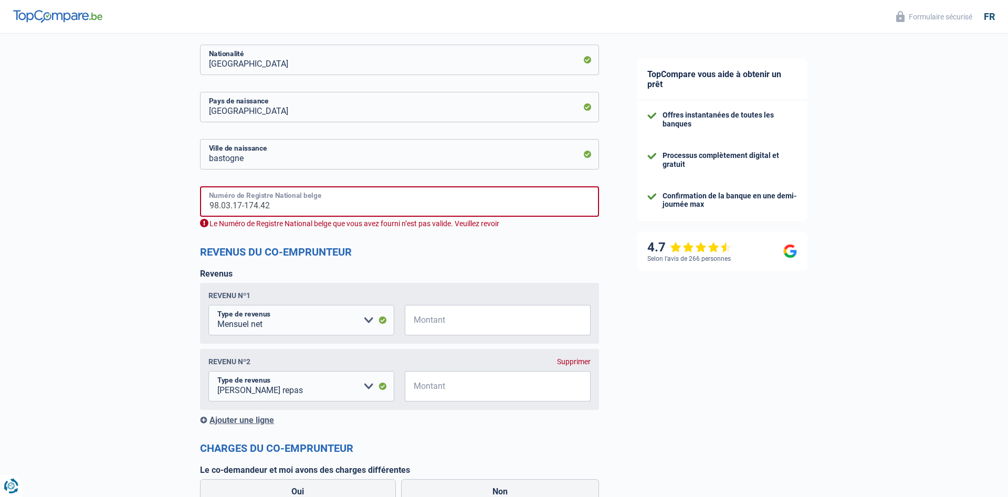
drag, startPoint x: 219, startPoint y: 205, endPoint x: 222, endPoint y: 211, distance: 5.9
click at [218, 206] on input "98.03.17-174.42" at bounding box center [399, 201] width 399 height 30
type input "0"
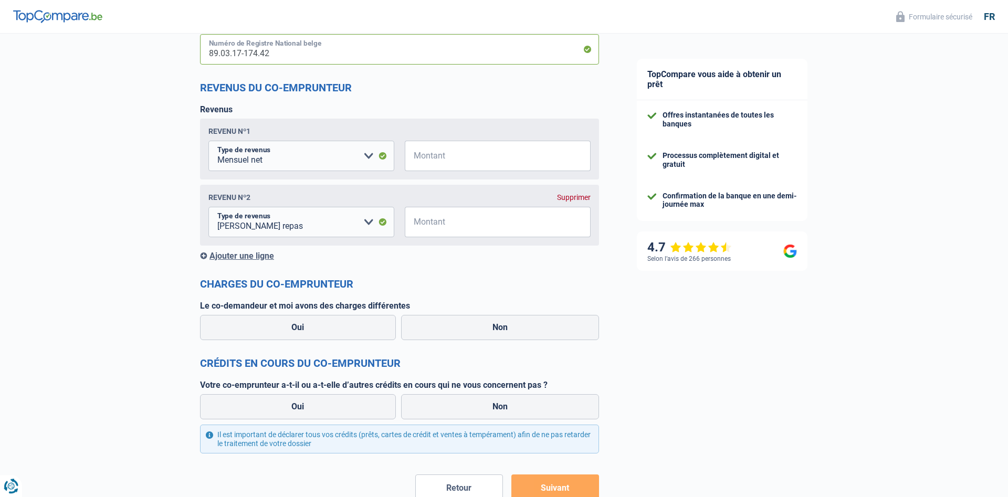
scroll to position [803, 0]
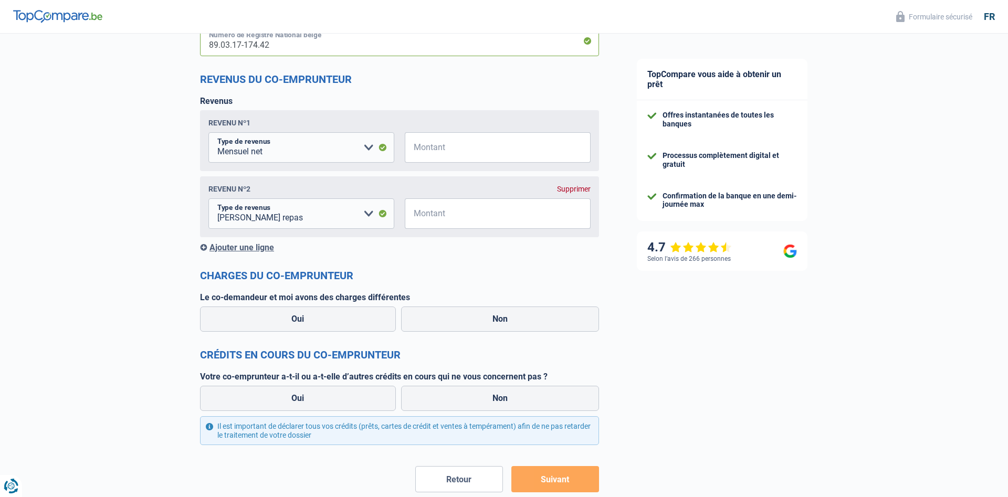
type input "89.03.17-174.42"
click at [447, 149] on input "Montant" at bounding box center [504, 147] width 173 height 30
type input "2.200"
click at [507, 321] on label "Non" at bounding box center [500, 319] width 198 height 25
click at [507, 321] on input "Non" at bounding box center [500, 319] width 198 height 25
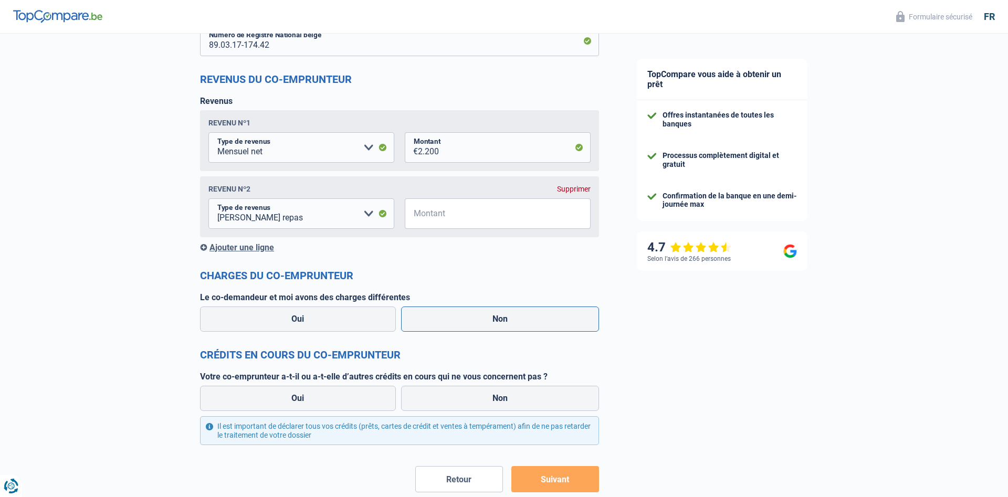
radio input "true"
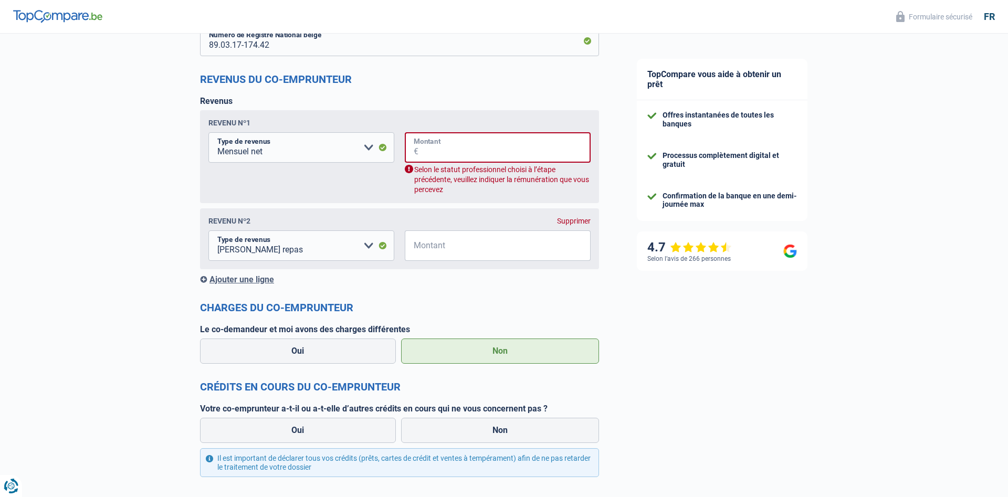
click at [457, 139] on input "Montant" at bounding box center [504, 147] width 172 height 30
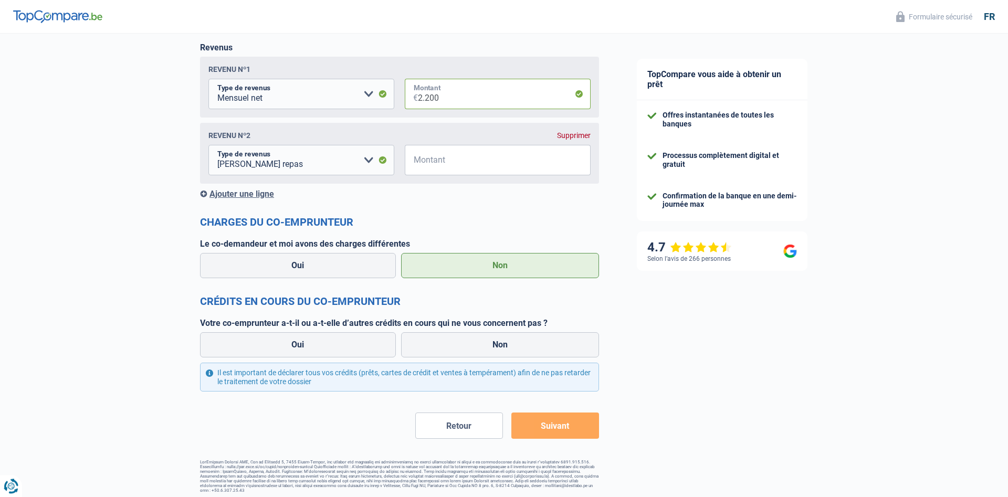
scroll to position [861, 0]
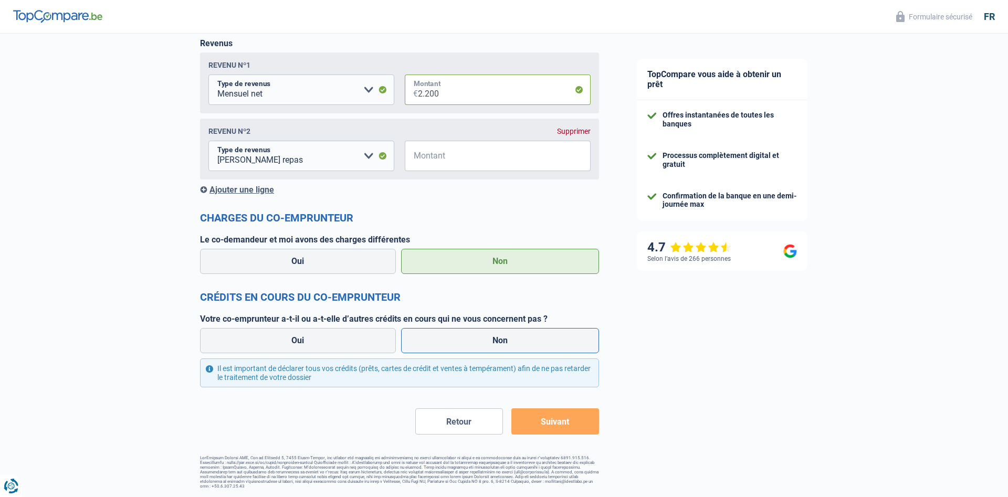
type input "2.200"
click at [513, 340] on label "Non" at bounding box center [500, 340] width 198 height 25
click at [513, 340] on input "Non" at bounding box center [500, 340] width 198 height 25
radio input "true"
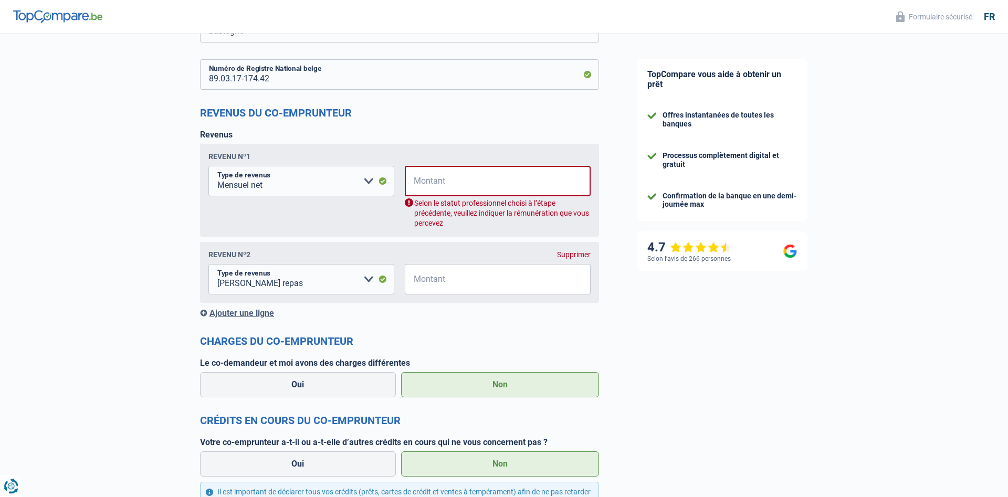
scroll to position [754, 0]
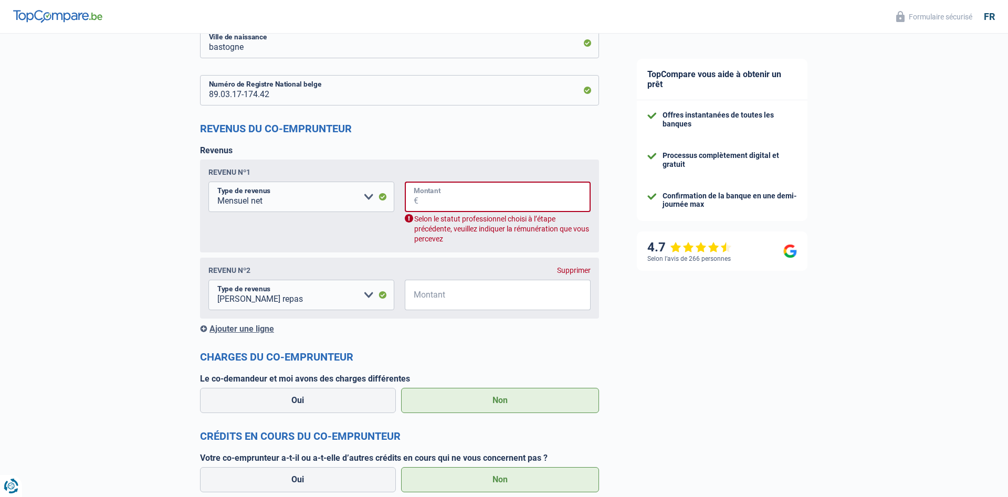
click at [433, 193] on input "Montant" at bounding box center [504, 197] width 172 height 30
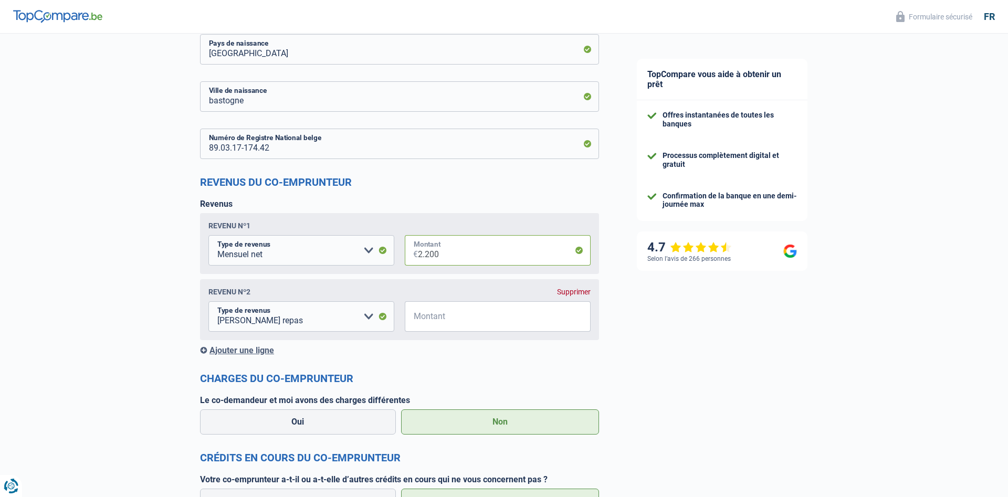
scroll to position [861, 0]
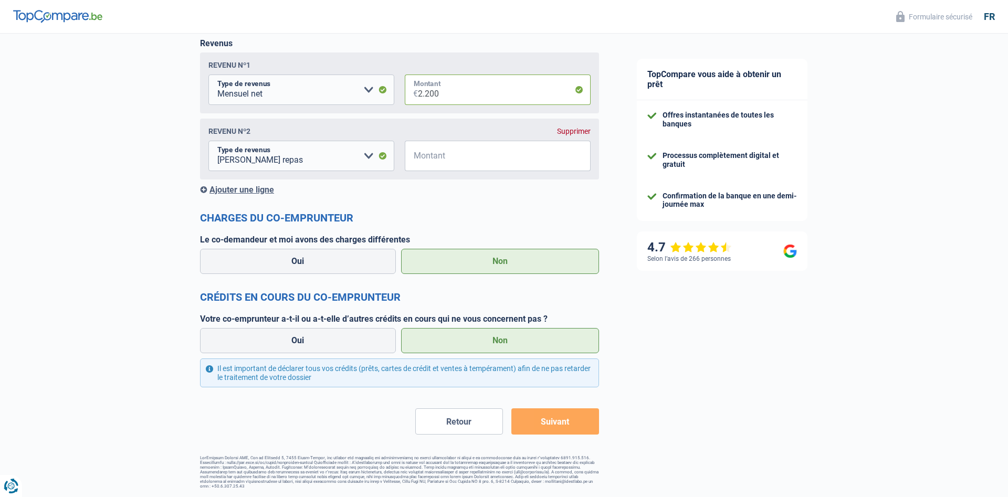
type input "2.200"
click at [575, 424] on button "Suivant" at bounding box center [555, 421] width 88 height 26
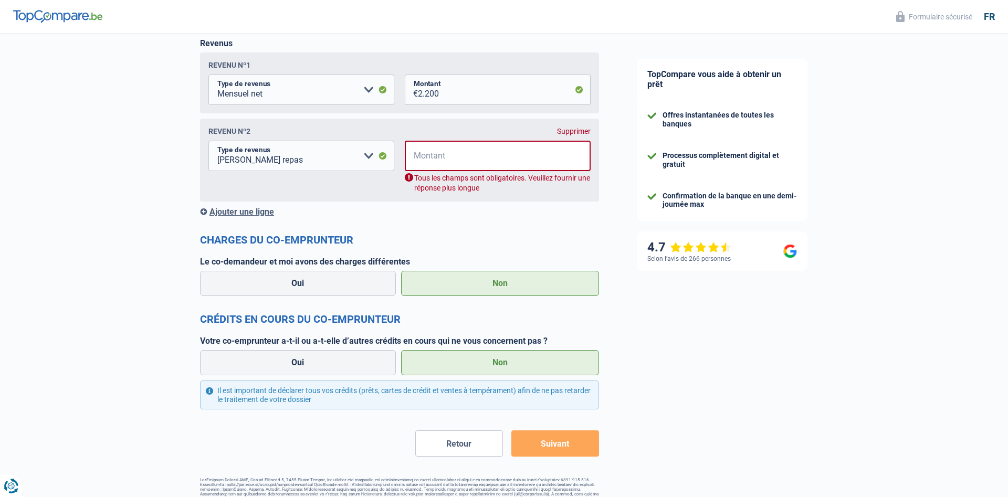
click at [578, 133] on div "Supprimer" at bounding box center [574, 131] width 34 height 8
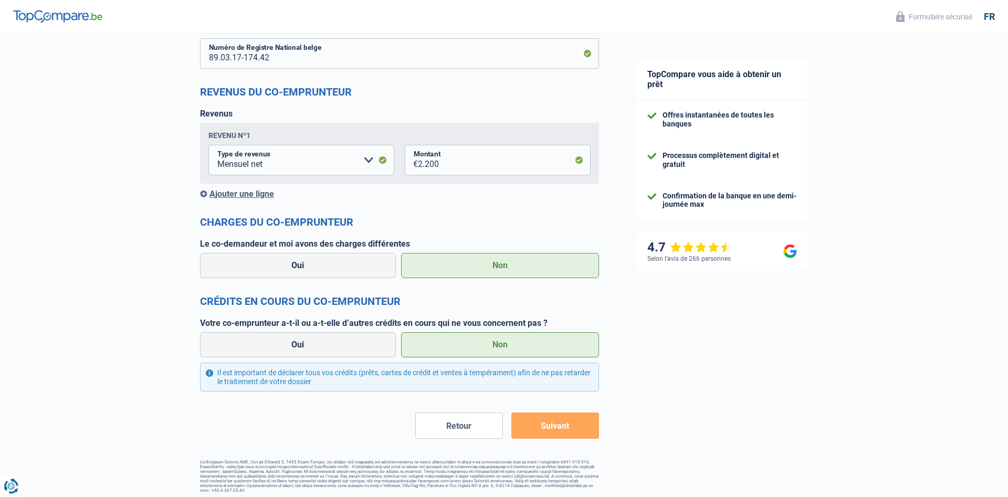
scroll to position [741, 0]
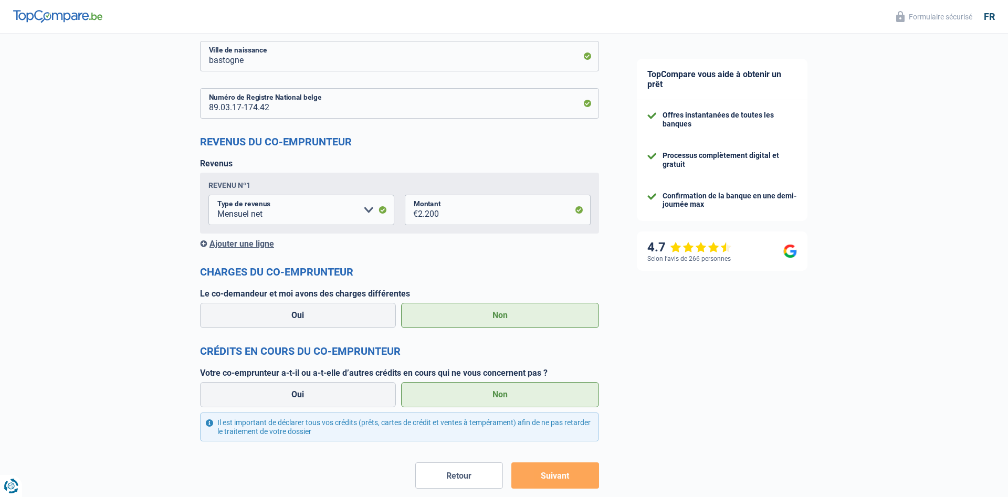
click at [235, 241] on div "Ajouter une ligne" at bounding box center [399, 244] width 399 height 10
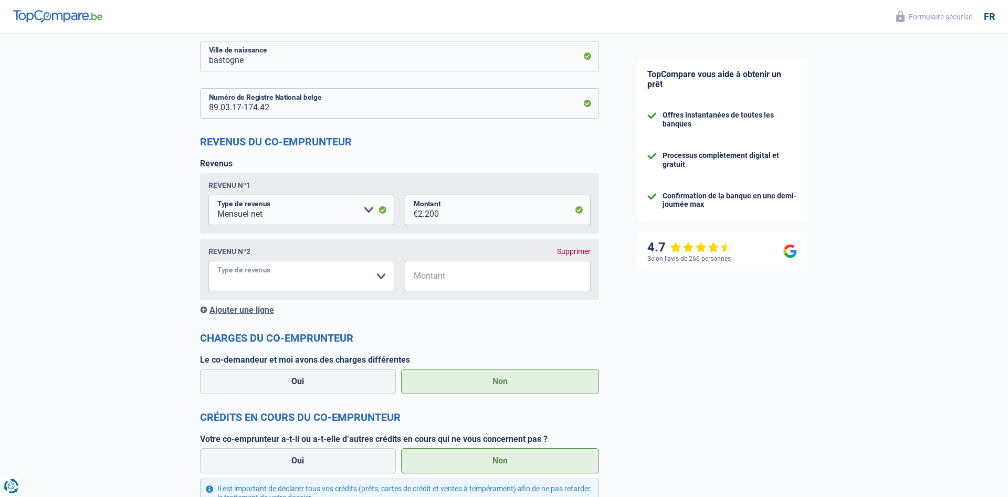
click at [208, 261] on select "Allocation d'handicap Allocations chômage Allocations familiales Chèques repas …" at bounding box center [301, 276] width 186 height 30
click at [576, 252] on div "Supprimer" at bounding box center [574, 251] width 34 height 8
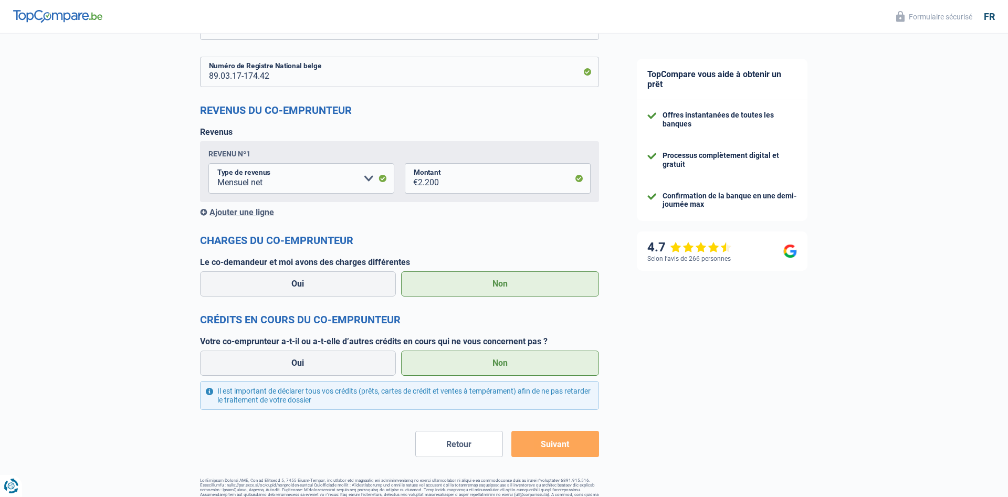
scroll to position [794, 0]
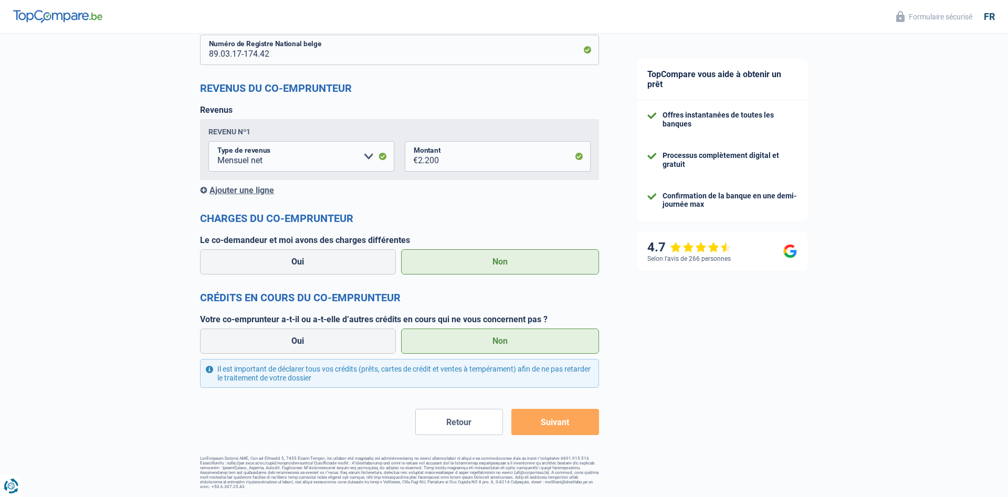
click at [546, 424] on button "Suivant" at bounding box center [555, 422] width 88 height 26
click at [572, 425] on button "Suivant" at bounding box center [555, 422] width 88 height 26
click at [569, 422] on button "Suivant" at bounding box center [555, 422] width 88 height 26
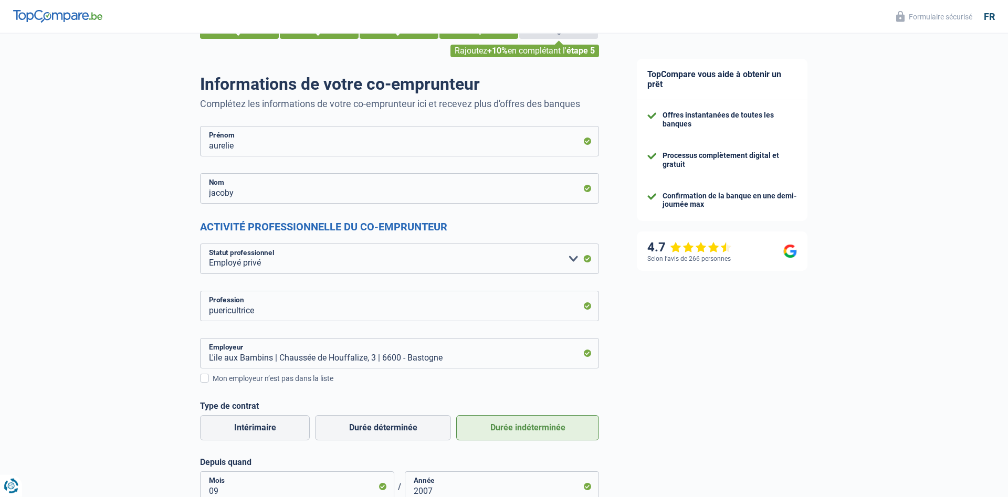
scroll to position [0, 0]
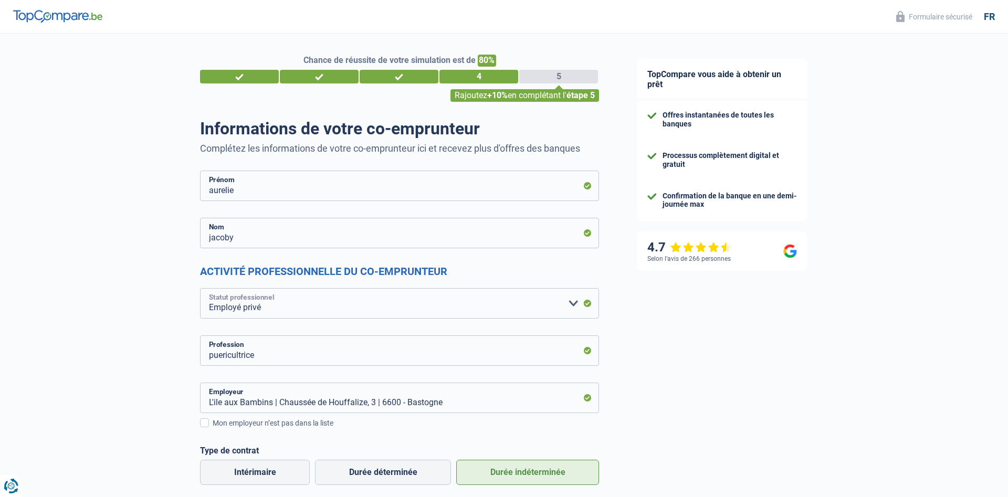
click at [200, 288] on select "Ouvrier Employé privé Employé public Invalide Indépendant Pensionné Chômeur Mut…" at bounding box center [399, 303] width 399 height 30
click at [575, 306] on select "Ouvrier Employé privé Employé public Invalide Indépendant Pensionné Chômeur Mut…" at bounding box center [399, 303] width 399 height 30
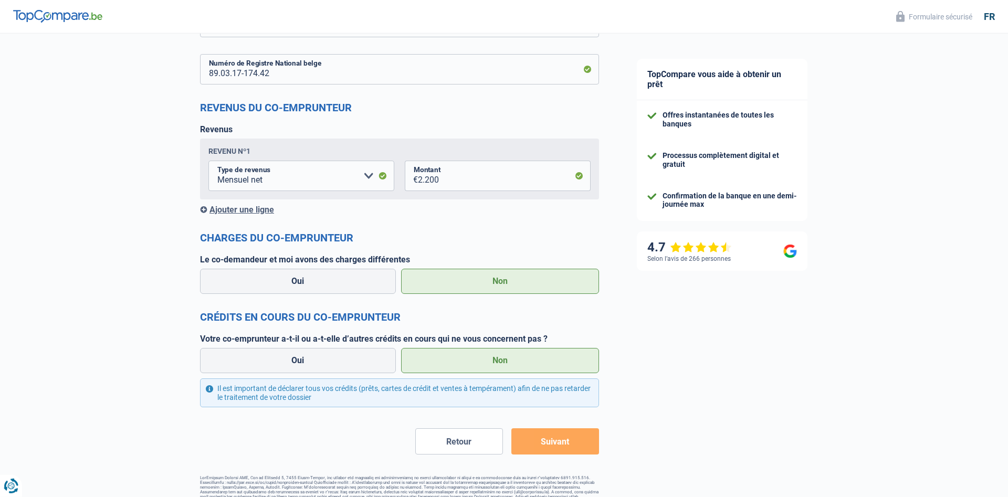
scroll to position [794, 0]
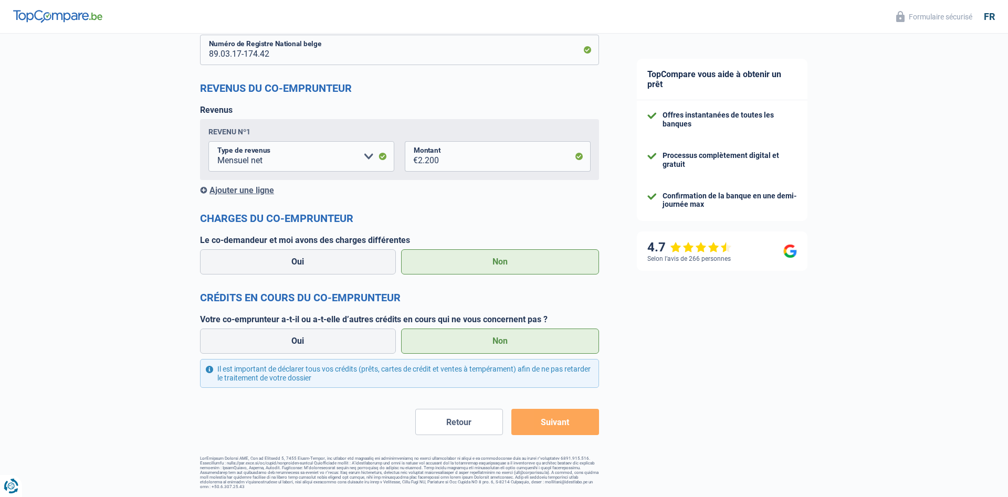
click at [488, 330] on label "Non" at bounding box center [500, 341] width 198 height 25
click at [488, 330] on input "Non" at bounding box center [500, 341] width 198 height 25
click at [510, 343] on label "Non" at bounding box center [500, 341] width 198 height 25
click at [510, 343] on input "Non" at bounding box center [500, 341] width 198 height 25
click at [547, 418] on button "Suivant" at bounding box center [555, 422] width 88 height 26
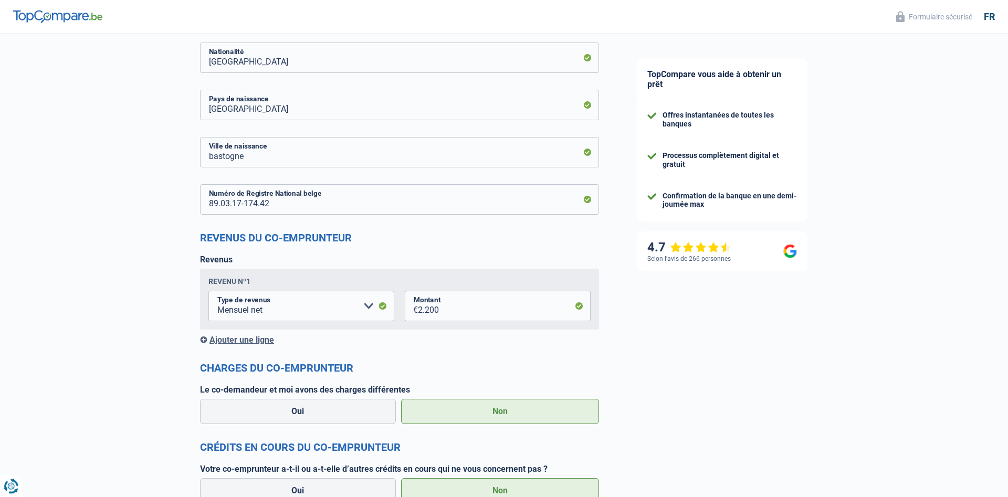
scroll to position [634, 0]
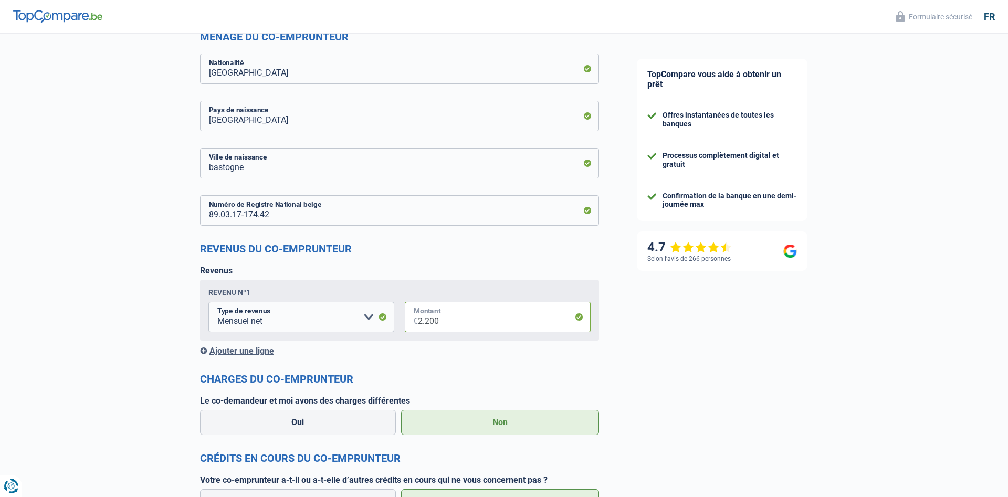
click at [471, 320] on input "2.200" at bounding box center [504, 317] width 173 height 30
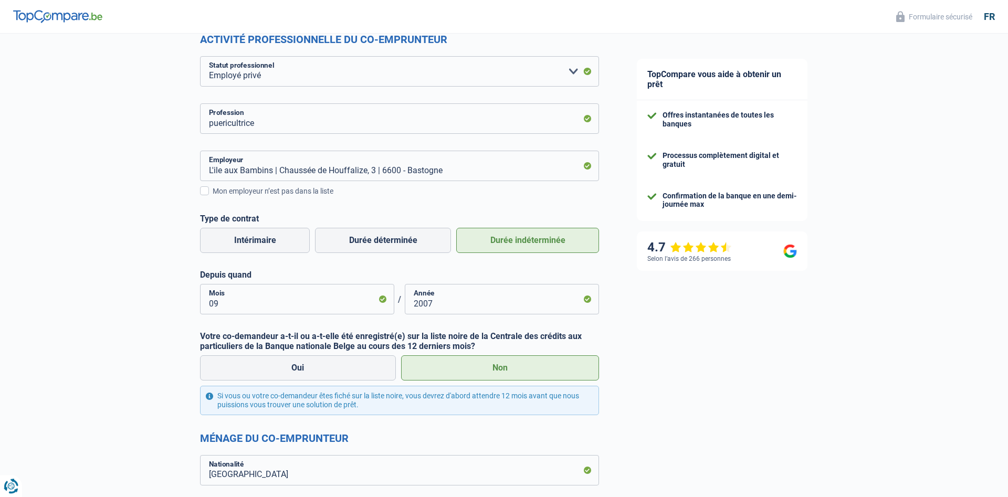
scroll to position [205, 0]
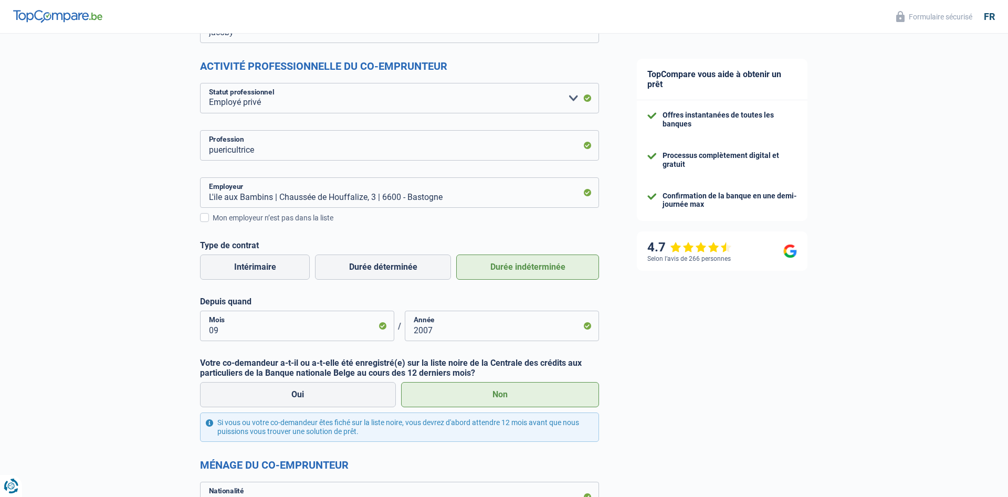
click at [512, 396] on label "Non" at bounding box center [500, 394] width 198 height 25
click at [512, 396] on input "Non" at bounding box center [500, 394] width 198 height 25
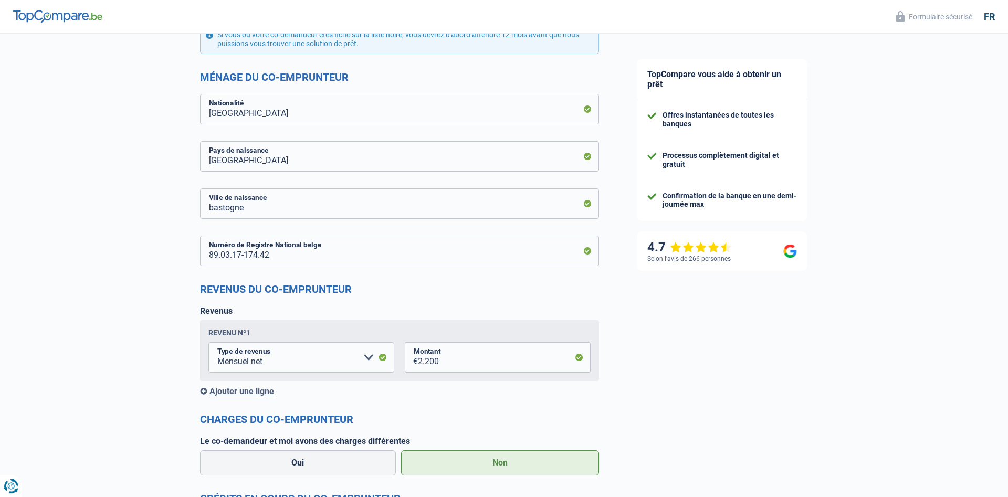
scroll to position [794, 0]
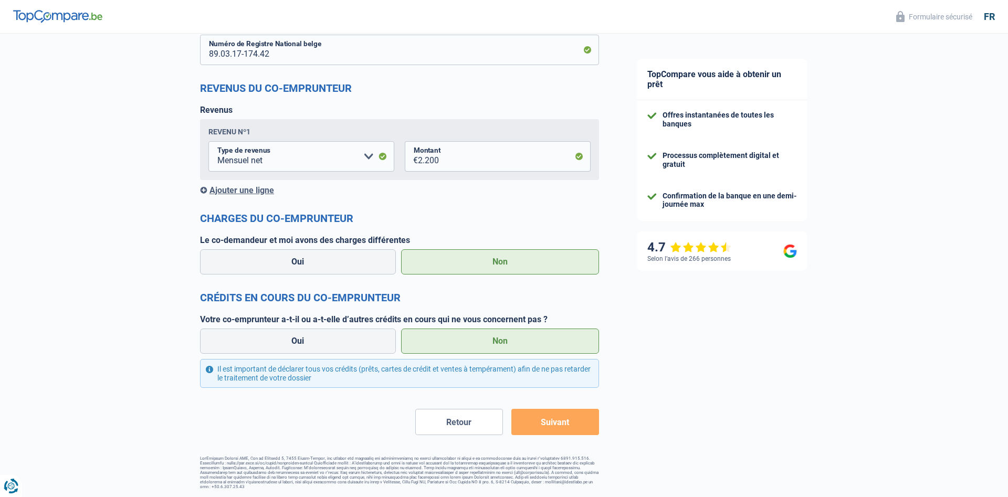
click at [473, 427] on button "Retour" at bounding box center [459, 422] width 88 height 26
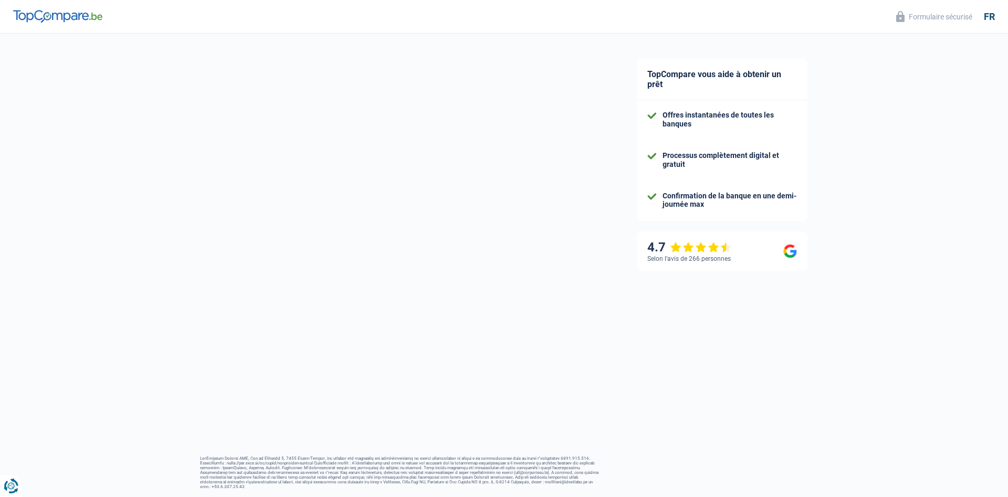
select select "netSalary"
select select "familyAllowances"
select select "mortgage"
select select "360"
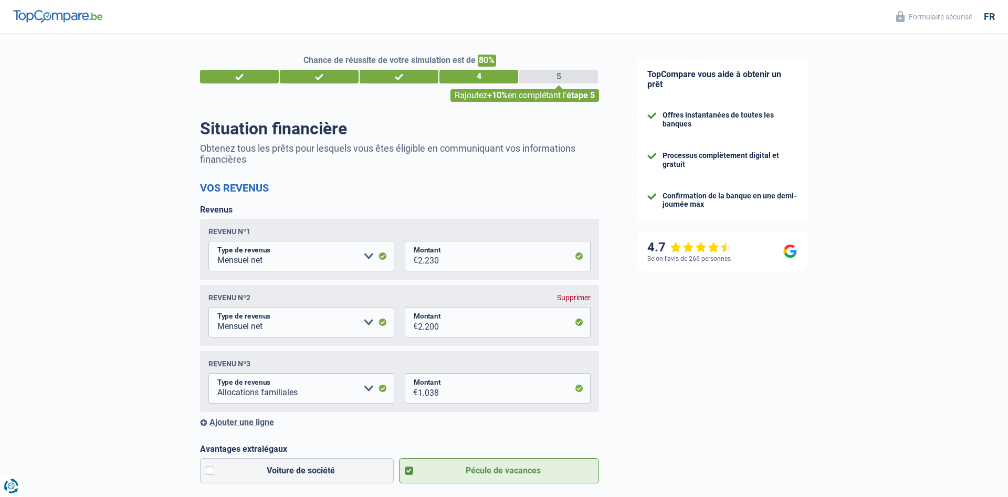
click at [572, 300] on div "Supprimer" at bounding box center [574, 297] width 34 height 8
select select "familyAllowances"
type input "1.038"
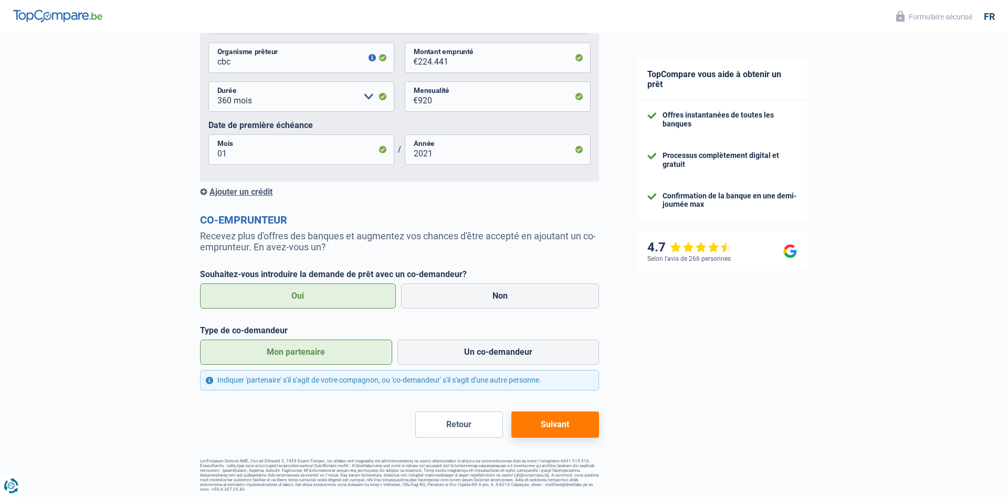
scroll to position [674, 0]
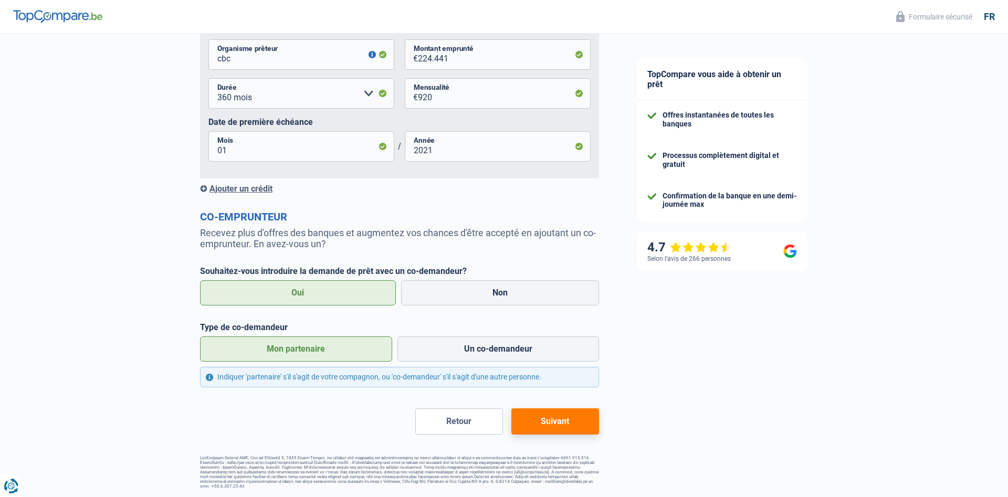
click at [564, 420] on button "Suivant" at bounding box center [555, 421] width 88 height 26
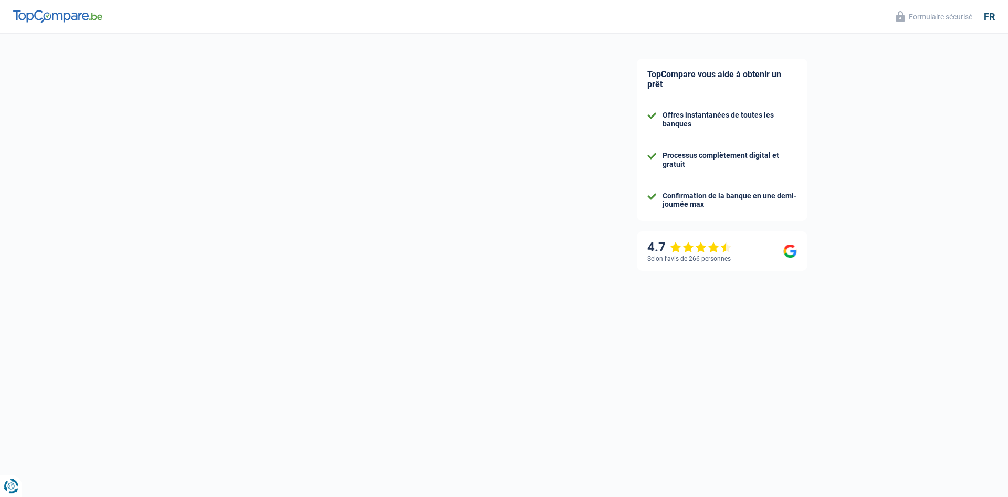
select select "privateEmployee"
select select "netSalary"
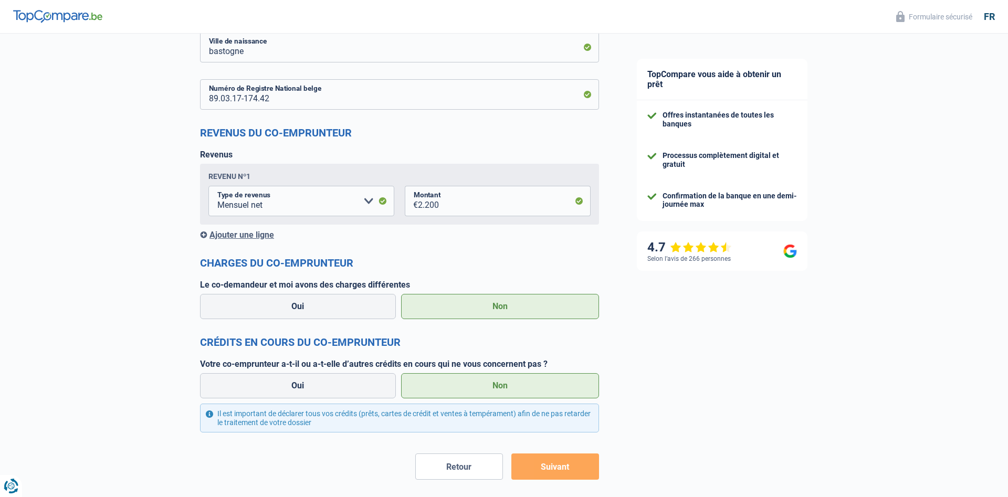
scroll to position [794, 0]
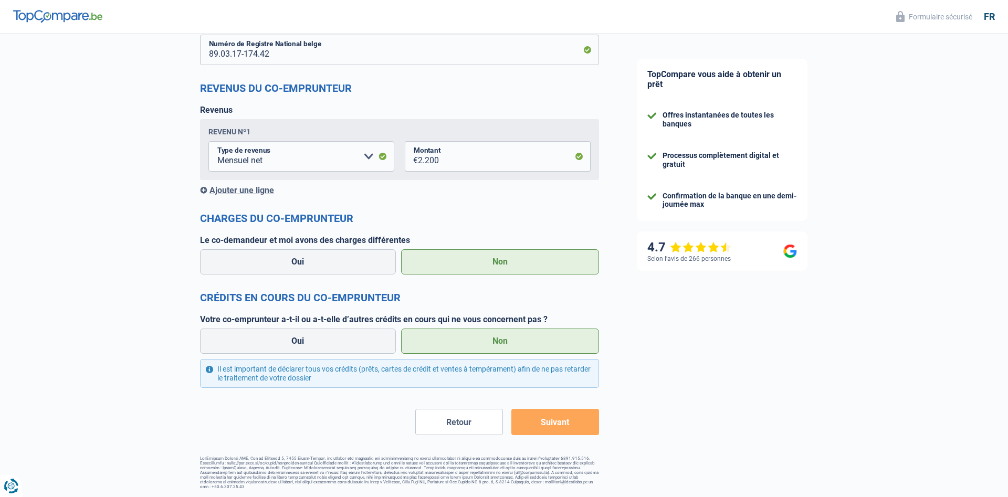
click at [574, 427] on button "Suivant" at bounding box center [555, 422] width 88 height 26
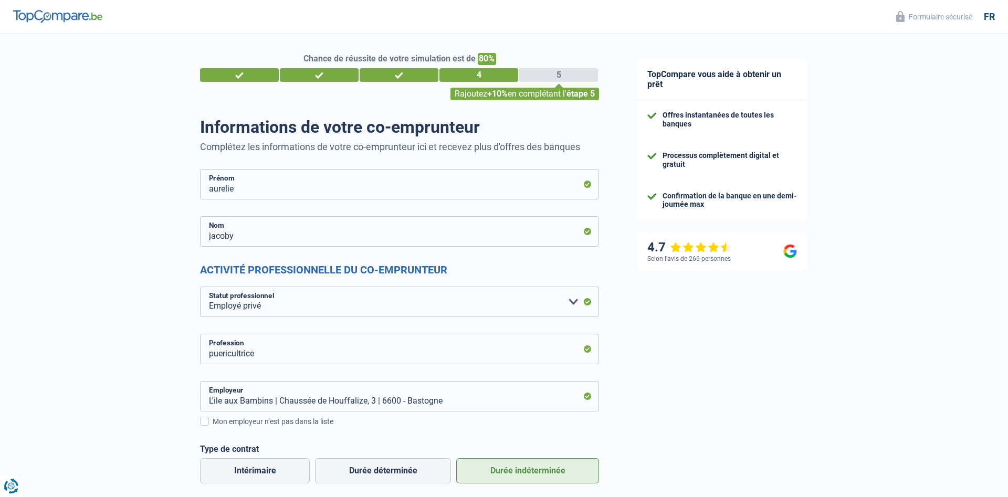
scroll to position [0, 0]
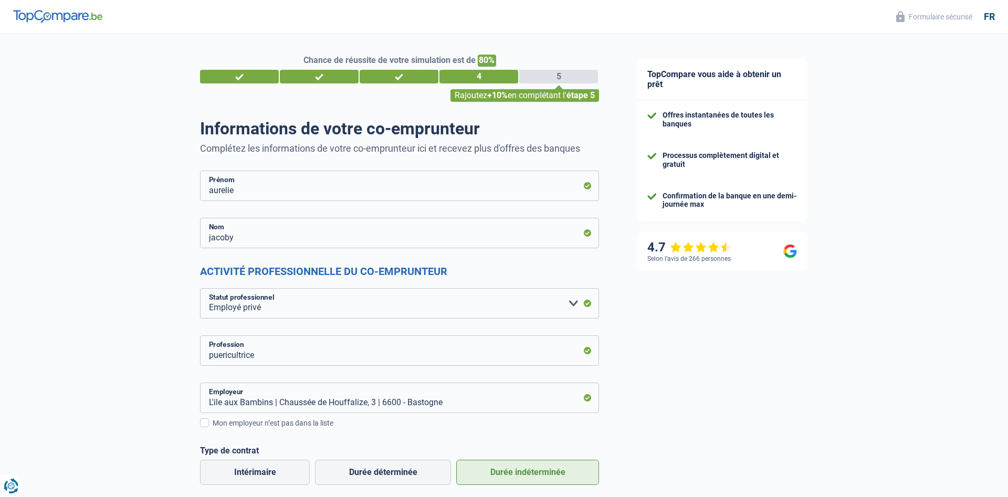
click at [553, 94] on div "Rajoutez +10% en complétant l' étape 5" at bounding box center [524, 95] width 149 height 13
click at [262, 197] on input "aurelie" at bounding box center [399, 186] width 399 height 30
type input "a"
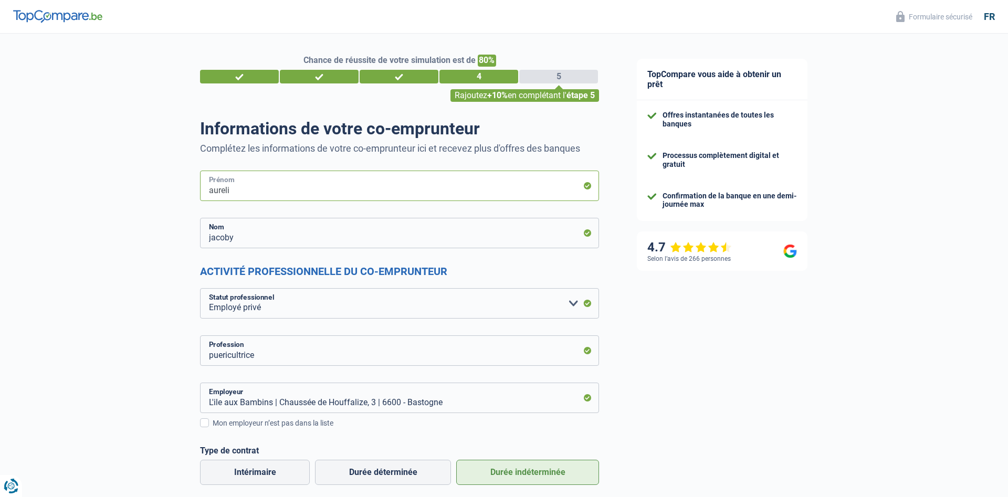
type input "aurelie"
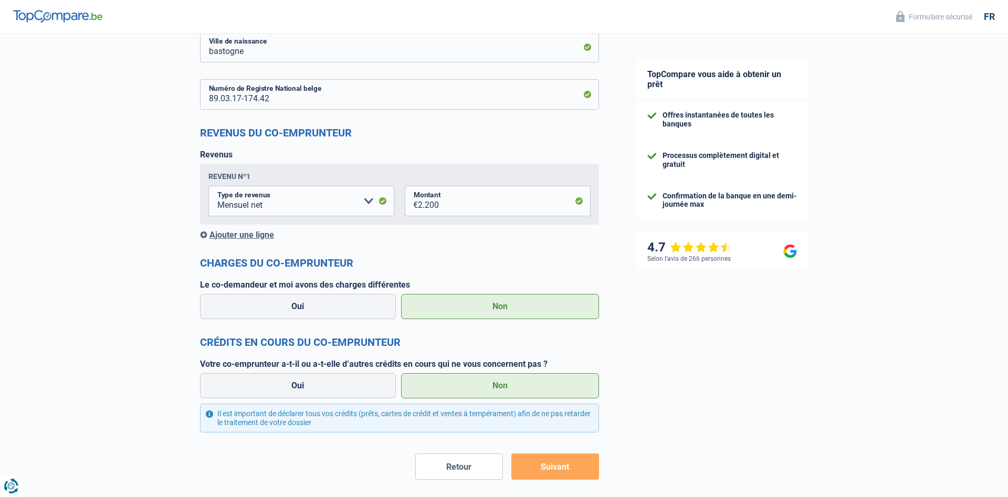
scroll to position [794, 0]
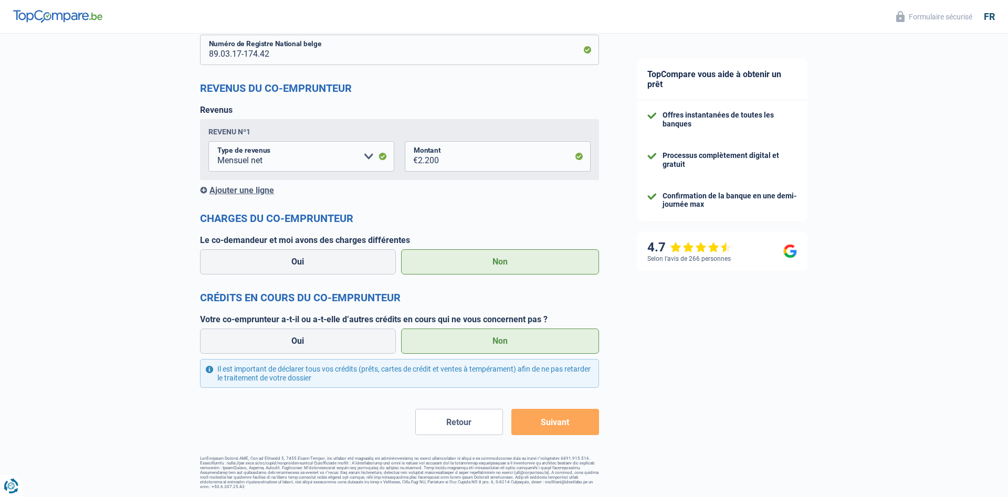
click at [563, 428] on button "Suivant" at bounding box center [555, 422] width 88 height 26
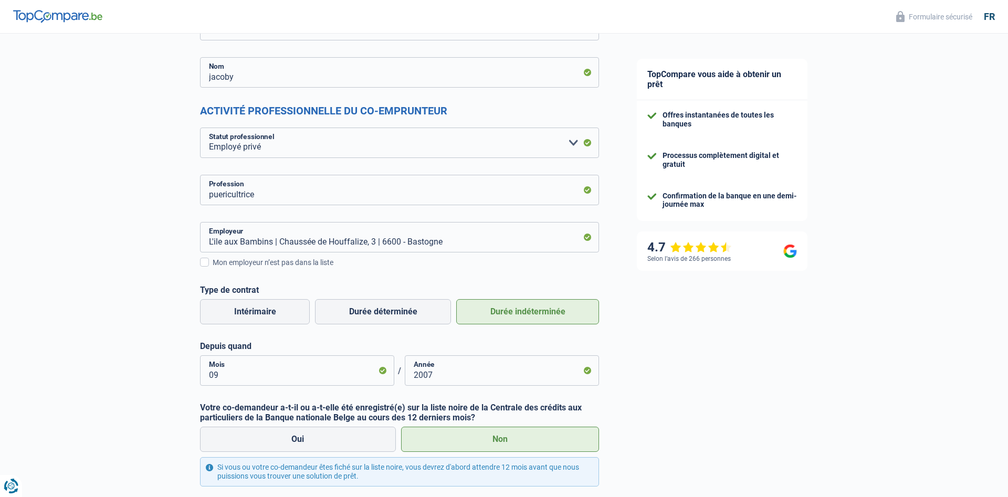
scroll to position [214, 0]
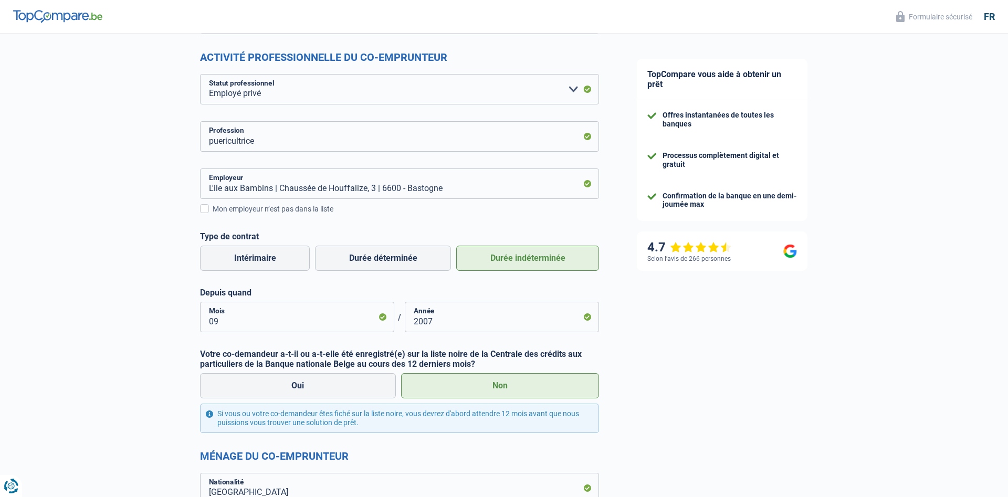
click at [519, 258] on label "Durée indéterminée" at bounding box center [527, 258] width 143 height 25
click at [519, 258] on input "Durée indéterminée" at bounding box center [527, 258] width 143 height 25
click at [519, 258] on label "Durée indéterminée" at bounding box center [527, 258] width 143 height 25
click at [519, 258] on input "Durée indéterminée" at bounding box center [527, 258] width 143 height 25
click at [519, 258] on label "Durée indéterminée" at bounding box center [527, 258] width 143 height 25
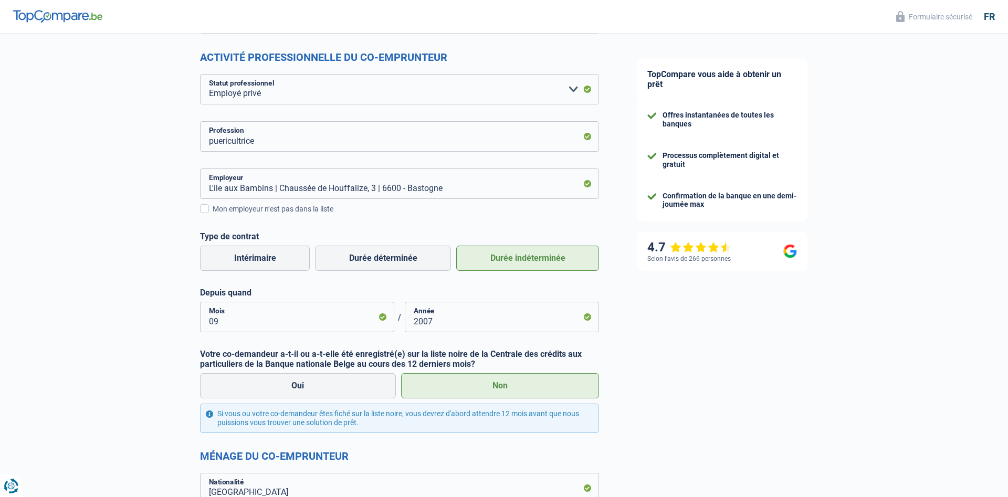
click at [519, 258] on input "Durée indéterminée" at bounding box center [527, 258] width 143 height 25
click at [352, 264] on label "Durée déterminée" at bounding box center [383, 258] width 136 height 25
click at [352, 264] on input "Durée déterminée" at bounding box center [383, 258] width 136 height 25
radio input "true"
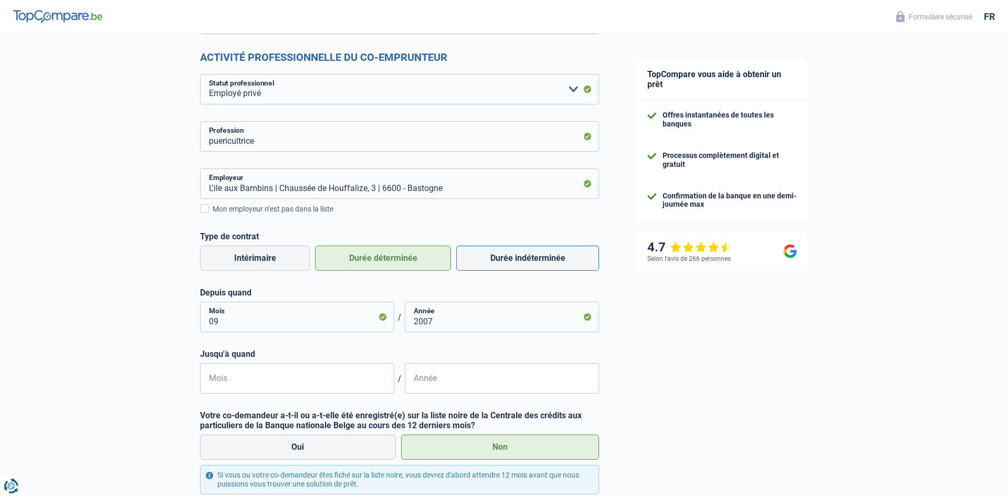
click at [553, 255] on label "Durée indéterminée" at bounding box center [527, 258] width 143 height 25
click at [553, 255] on input "Durée indéterminée" at bounding box center [527, 258] width 143 height 25
radio input "true"
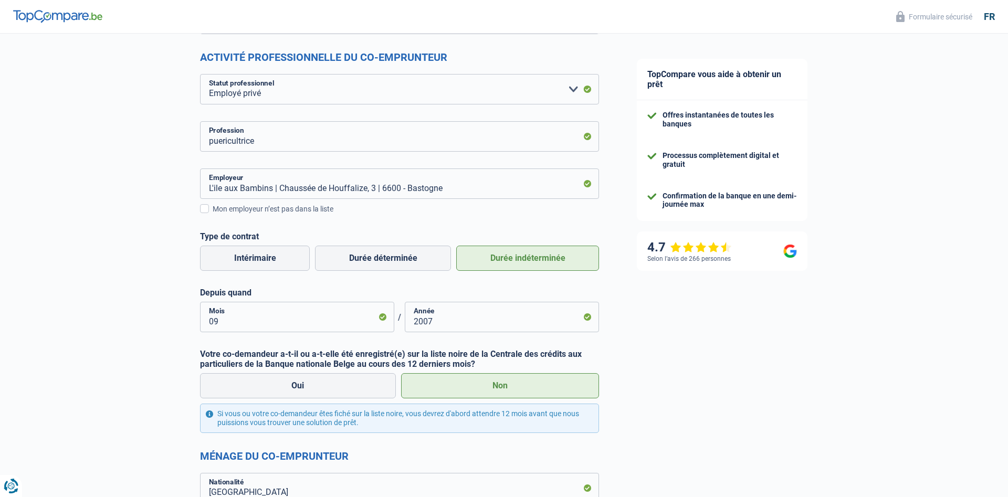
click at [840, 369] on div "TopCompare vous aide à obtenir un prêt Offres instantanées de toutes les banque…" at bounding box center [813, 448] width 390 height 1258
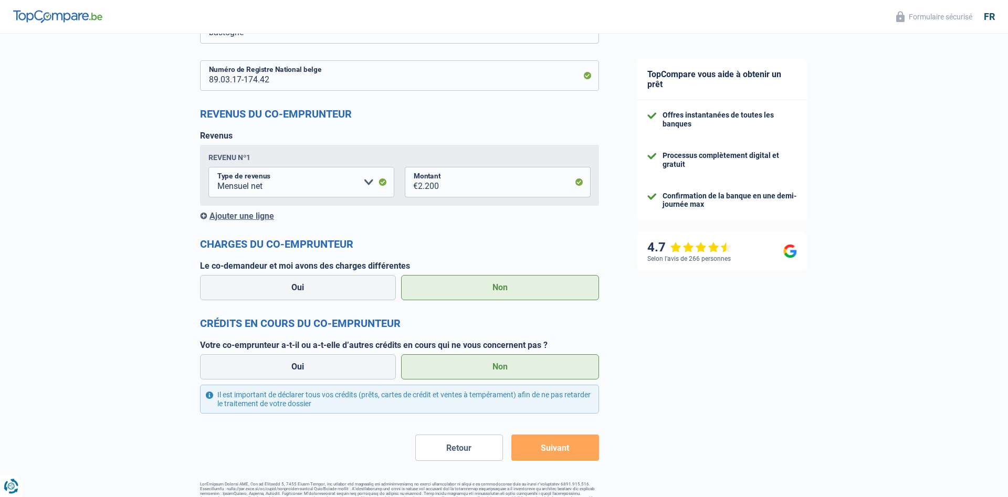
scroll to position [794, 0]
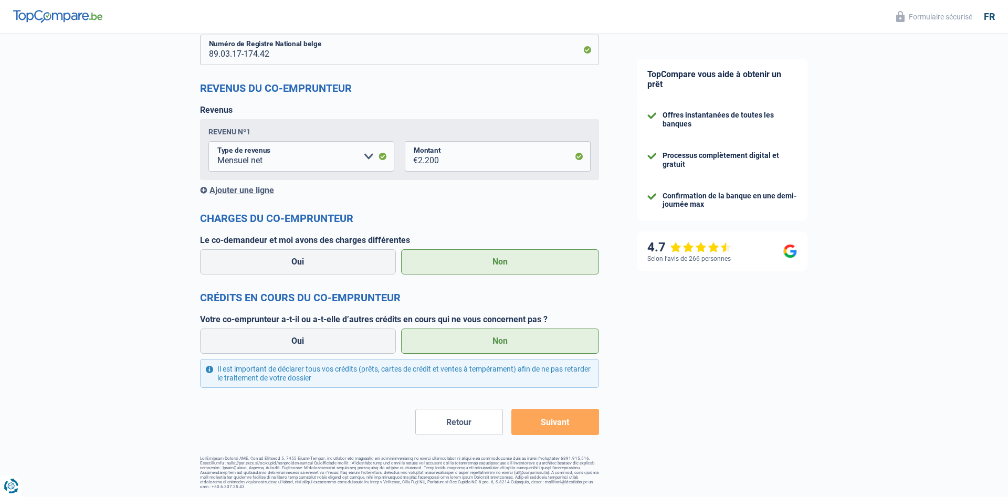
click at [577, 424] on button "Suivant" at bounding box center [555, 422] width 88 height 26
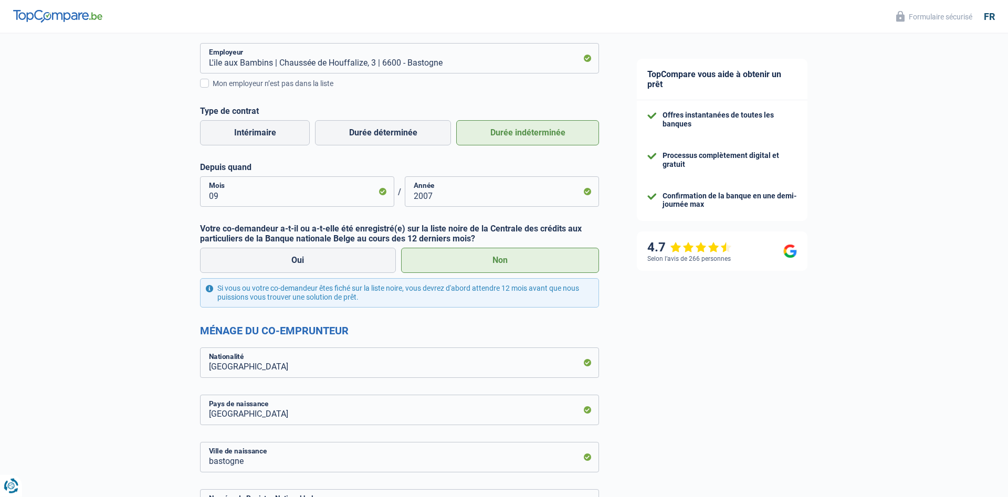
scroll to position [312, 0]
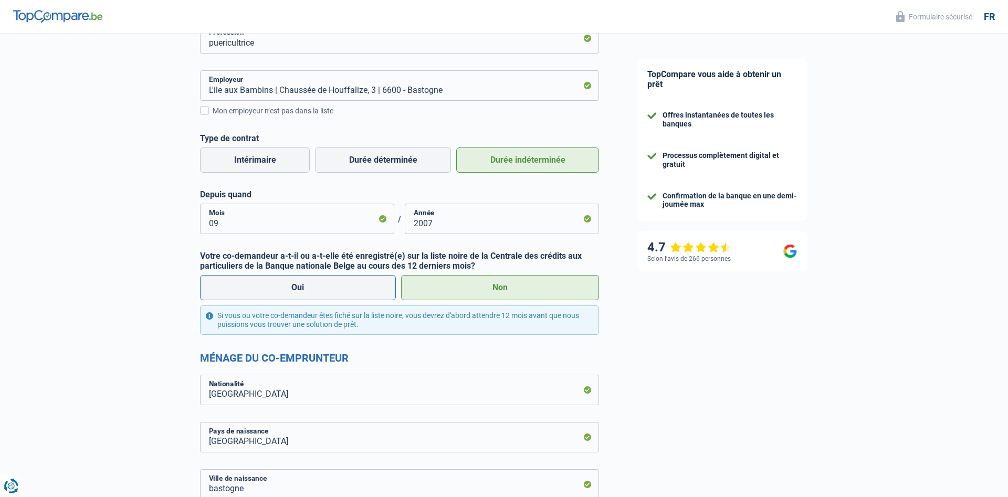
click at [303, 292] on label "Oui" at bounding box center [298, 287] width 196 height 25
click at [303, 292] on input "Oui" at bounding box center [298, 287] width 196 height 25
radio input "true"
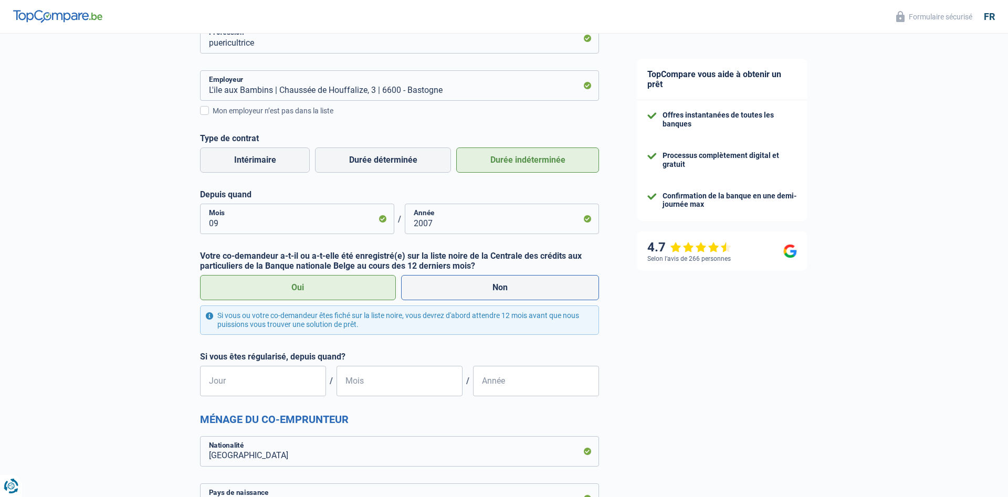
click at [512, 285] on label "Non" at bounding box center [500, 287] width 198 height 25
click at [512, 285] on input "Non" at bounding box center [500, 287] width 198 height 25
radio input "true"
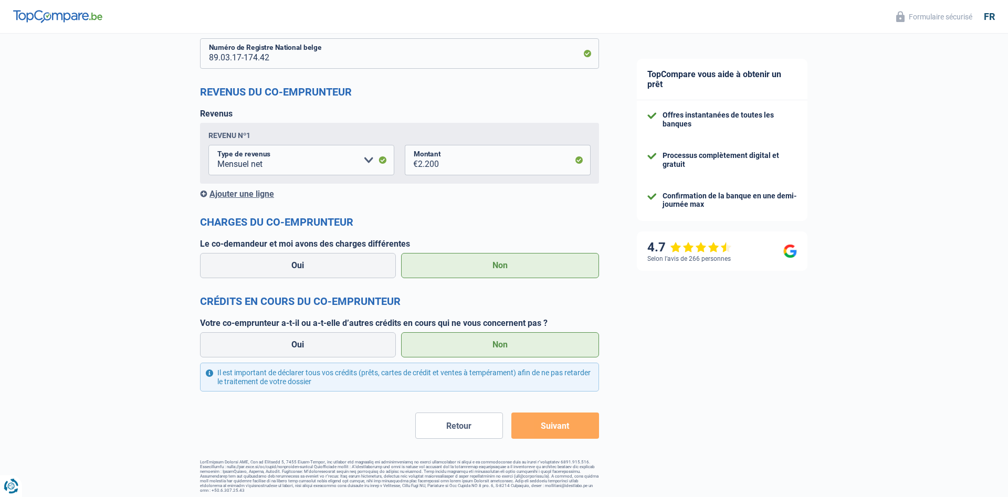
scroll to position [794, 0]
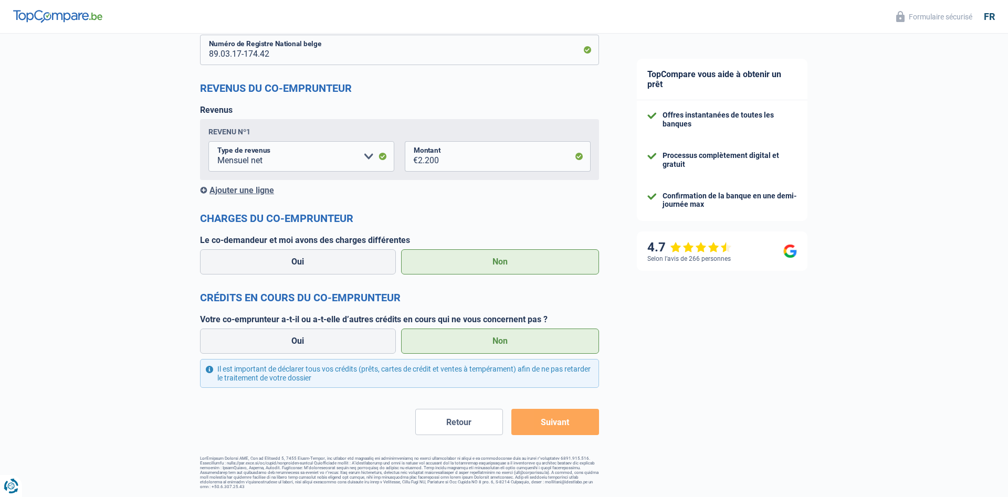
click at [566, 425] on button "Suivant" at bounding box center [555, 422] width 88 height 26
click at [457, 428] on button "Retour" at bounding box center [459, 422] width 88 height 26
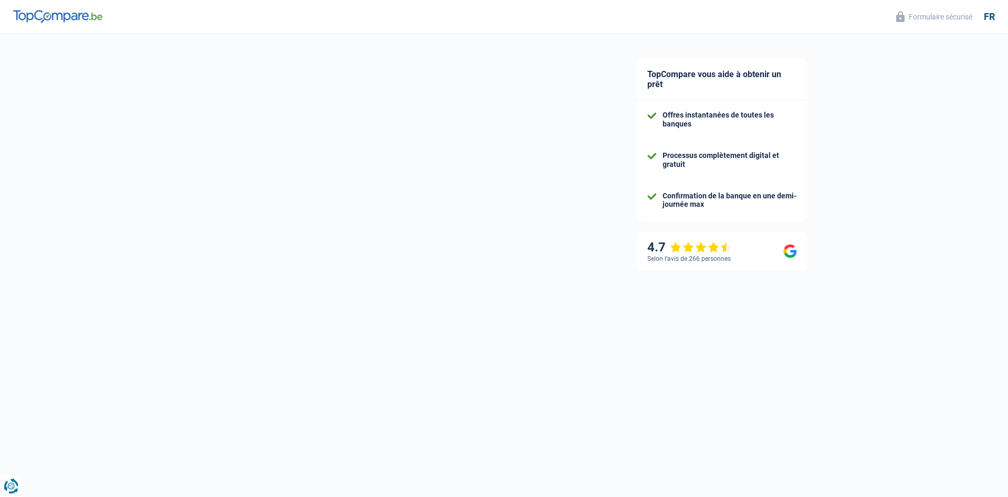
select select "netSalary"
select select "familyAllowances"
select select "mortgage"
select select "360"
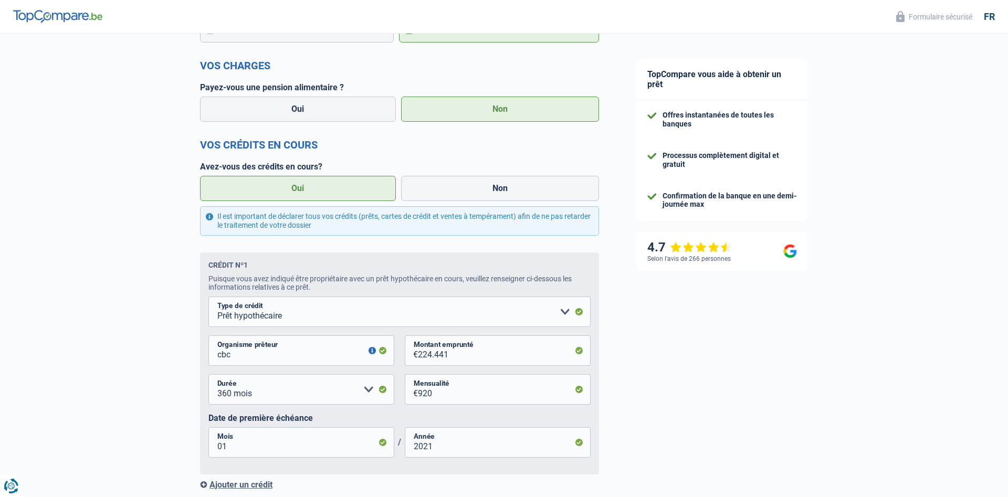
scroll to position [674, 0]
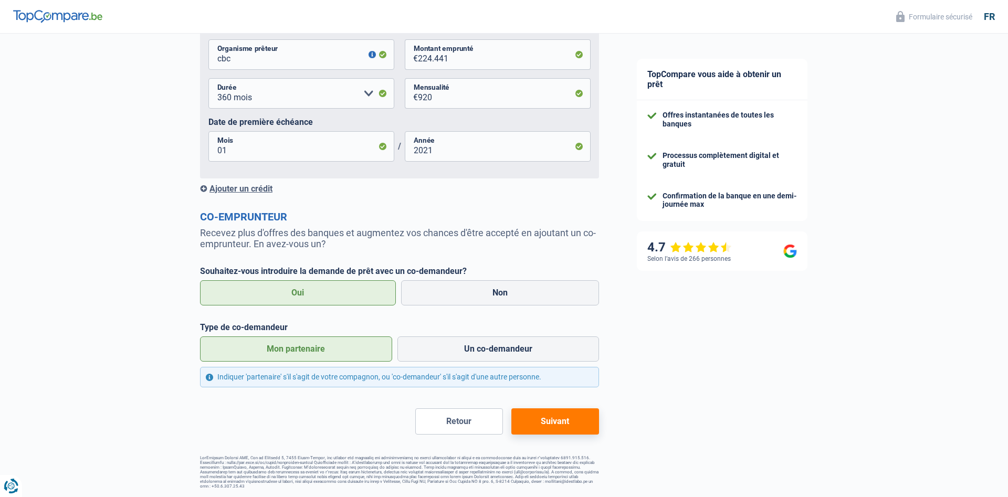
click at [571, 423] on button "Suivant" at bounding box center [555, 421] width 88 height 26
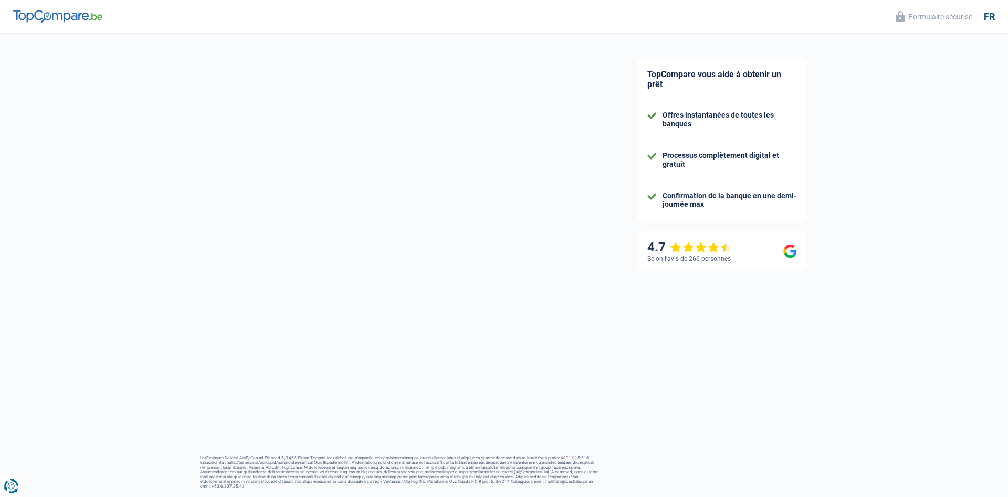
select select "privateEmployee"
select select "netSalary"
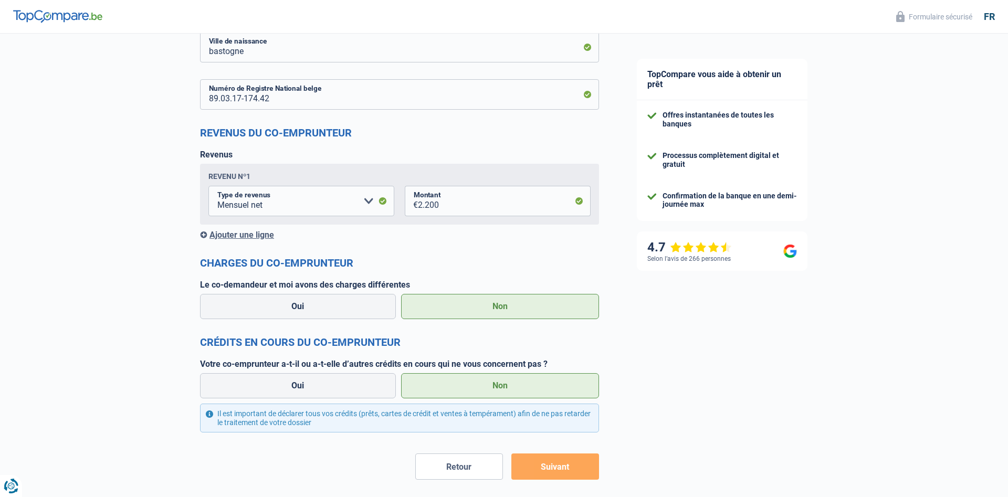
scroll to position [794, 0]
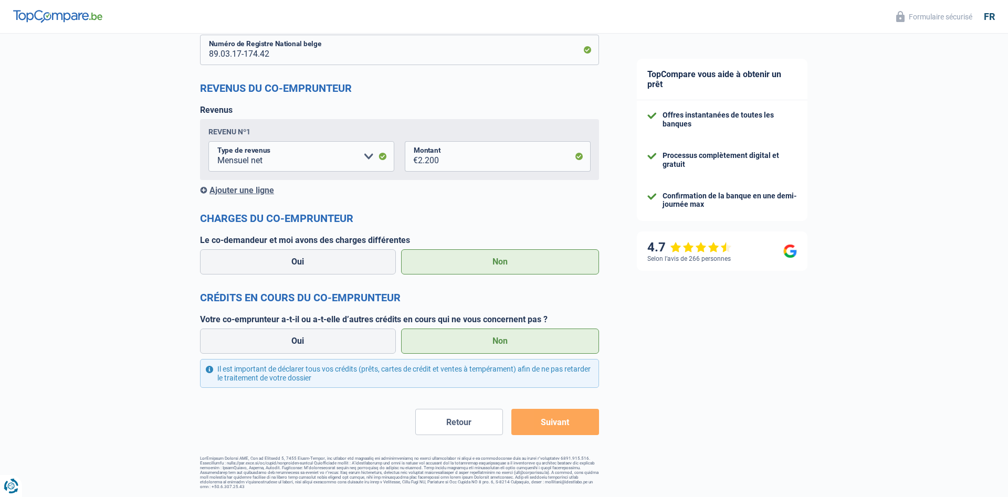
click at [574, 428] on button "Suivant" at bounding box center [555, 422] width 88 height 26
click at [570, 423] on button "Suivant" at bounding box center [555, 422] width 88 height 26
click at [571, 423] on button "Suivant" at bounding box center [555, 422] width 88 height 26
click at [575, 421] on button "Suivant" at bounding box center [555, 422] width 88 height 26
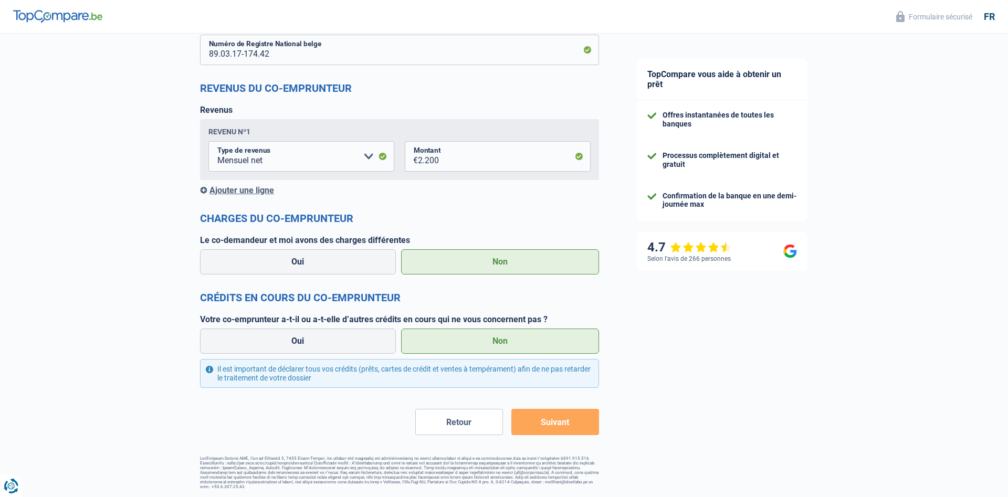
click at [575, 421] on button "Suivant" at bounding box center [555, 422] width 88 height 26
drag, startPoint x: 744, startPoint y: 382, endPoint x: 739, endPoint y: 386, distance: 6.7
click at [564, 424] on button "Suivant" at bounding box center [555, 422] width 88 height 26
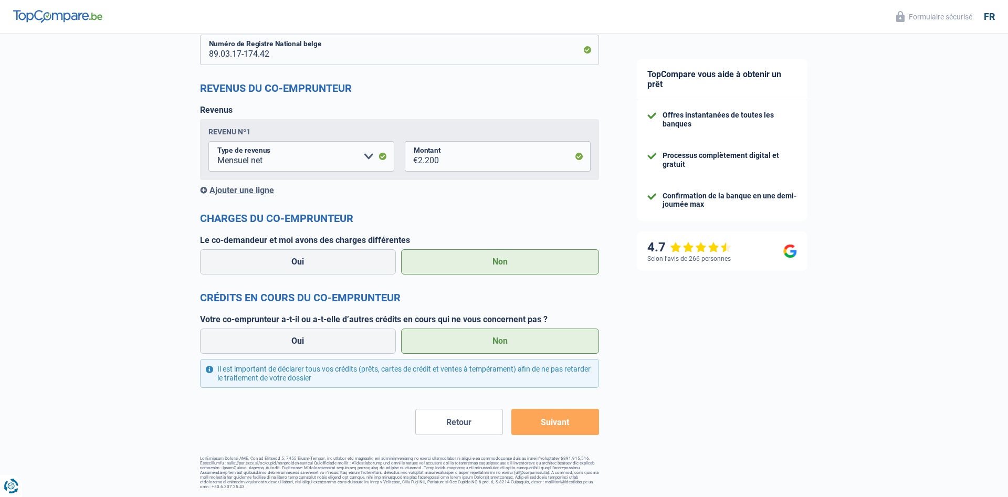
click at [564, 424] on button "Suivant" at bounding box center [555, 422] width 88 height 26
click at [568, 416] on button "Suivant" at bounding box center [555, 422] width 88 height 26
drag, startPoint x: 568, startPoint y: 416, endPoint x: 669, endPoint y: 398, distance: 102.4
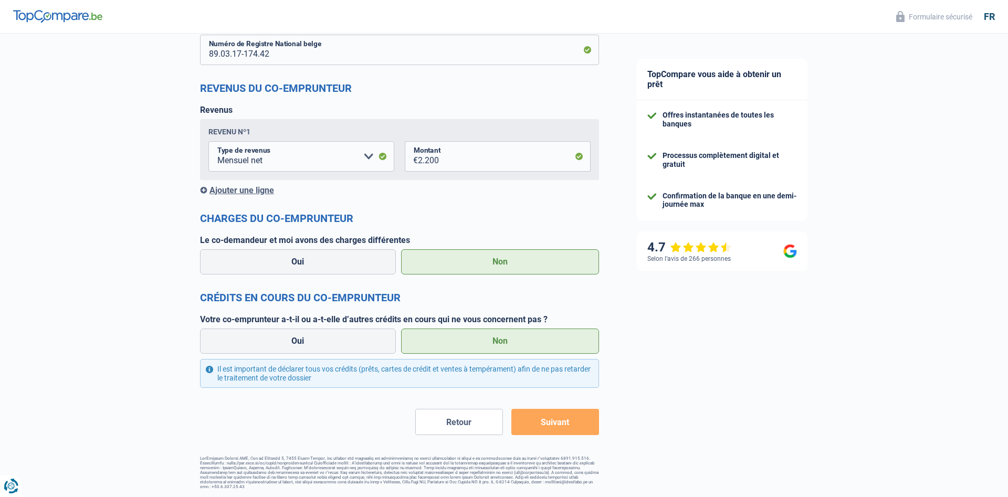
click at [569, 416] on button "Suivant" at bounding box center [555, 422] width 88 height 26
click at [334, 347] on label "Oui" at bounding box center [298, 341] width 196 height 25
click at [334, 347] on input "Oui" at bounding box center [298, 341] width 196 height 25
radio input "true"
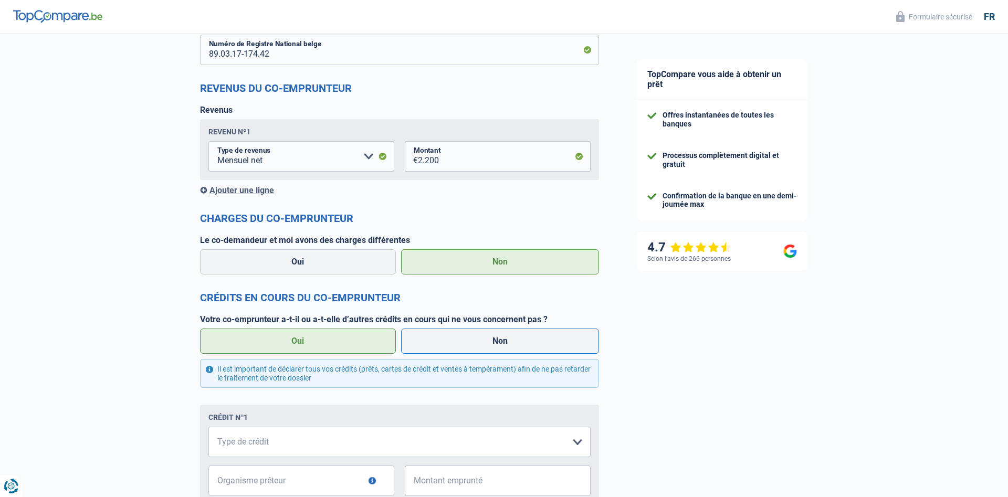
click at [475, 347] on label "Non" at bounding box center [500, 341] width 198 height 25
click at [475, 347] on input "Non" at bounding box center [500, 341] width 198 height 25
radio input "true"
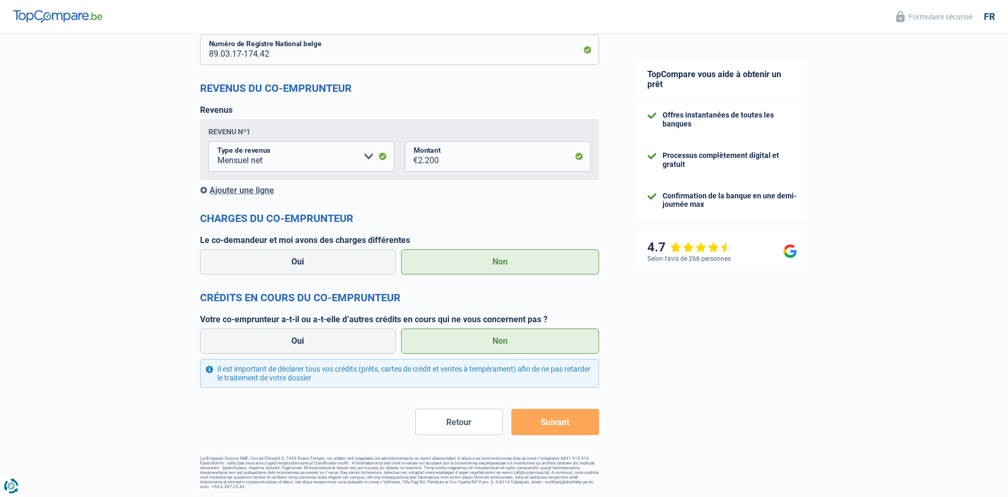
click at [564, 421] on button "Suivant" at bounding box center [555, 422] width 88 height 26
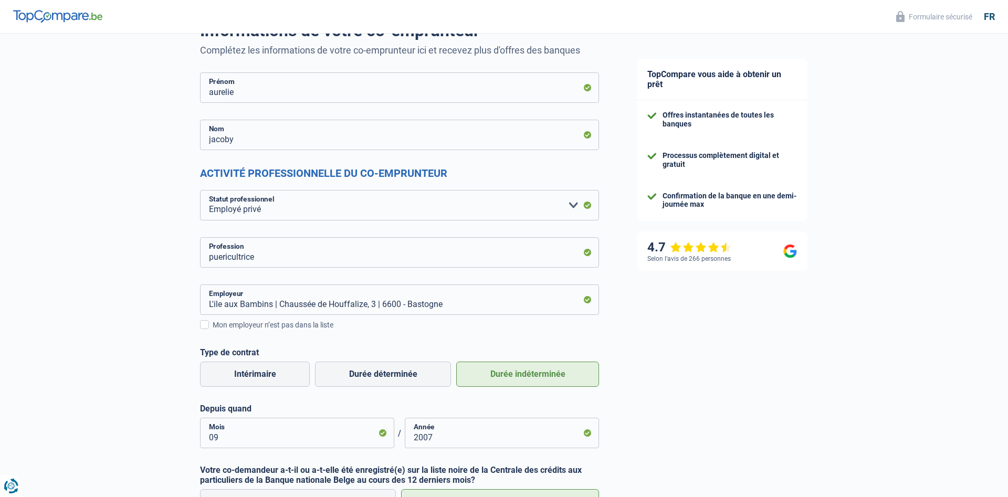
scroll to position [0, 0]
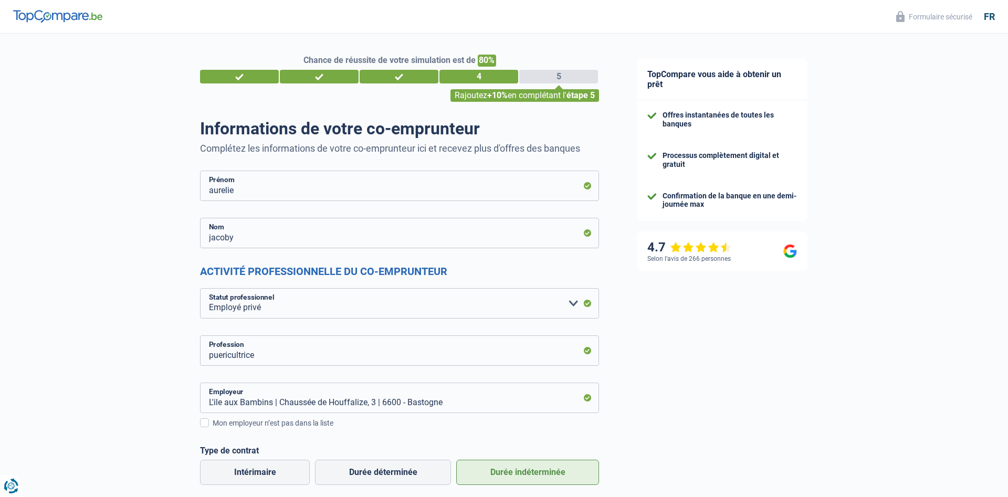
click at [569, 79] on div "5" at bounding box center [558, 77] width 79 height 14
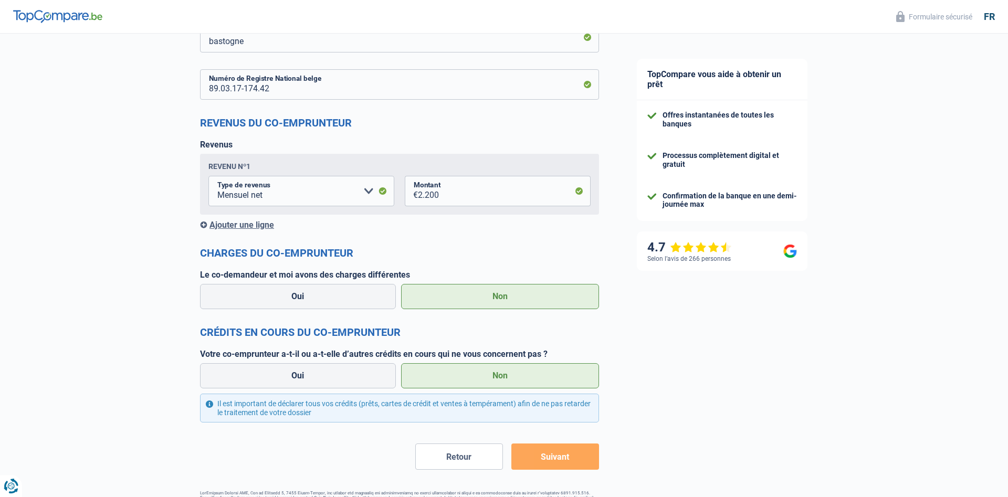
scroll to position [794, 0]
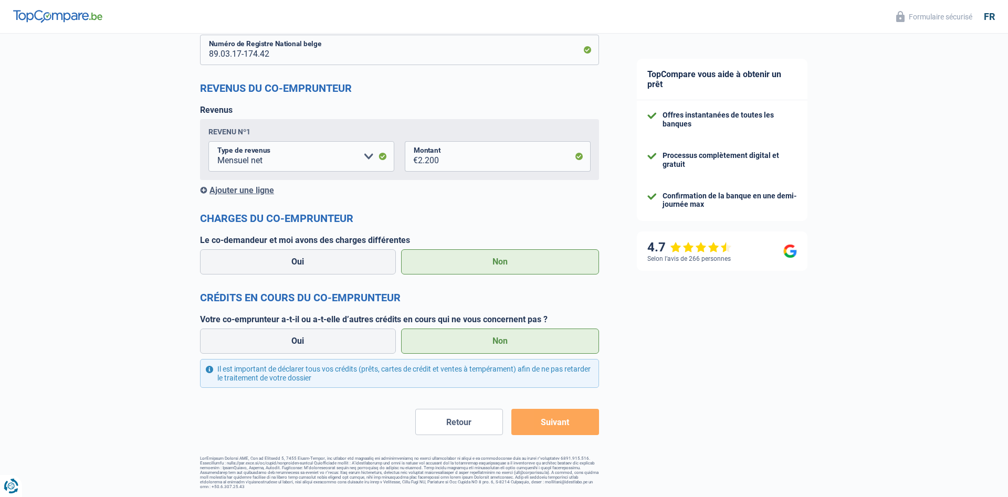
click at [565, 424] on button "Suivant" at bounding box center [555, 422] width 88 height 26
drag, startPoint x: 565, startPoint y: 424, endPoint x: 586, endPoint y: 415, distance: 23.0
click at [570, 422] on button "Suivant" at bounding box center [555, 422] width 88 height 26
click at [564, 431] on button "Suivant" at bounding box center [555, 422] width 88 height 26
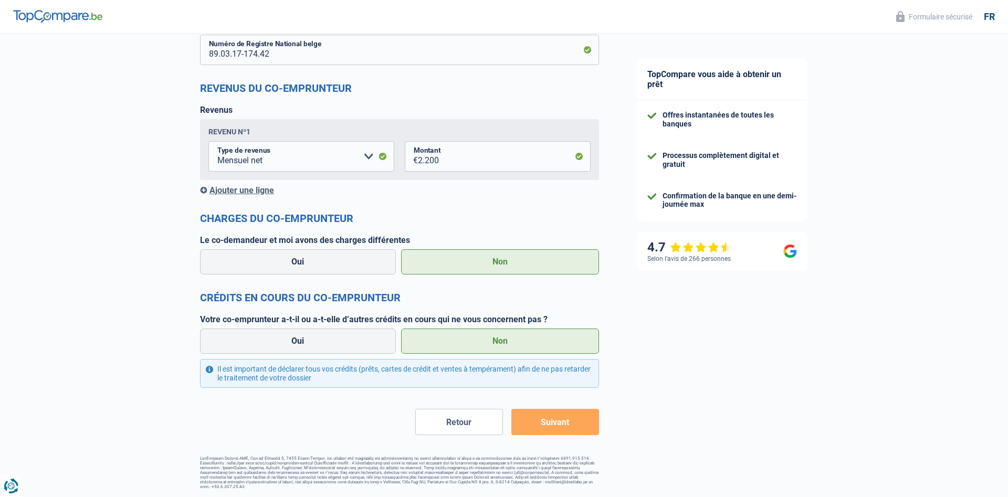
click at [564, 431] on button "Suivant" at bounding box center [555, 422] width 88 height 26
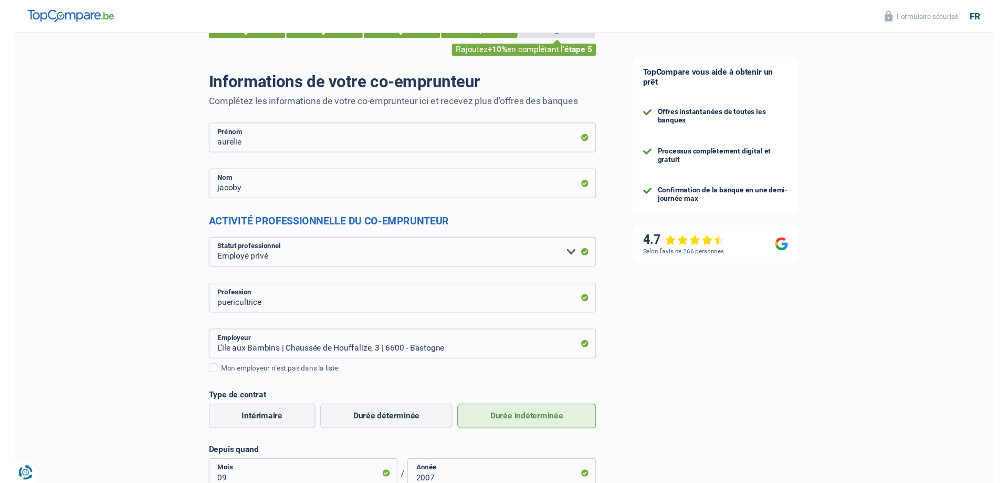
scroll to position [0, 0]
